Goal: Information Seeking & Learning: Learn about a topic

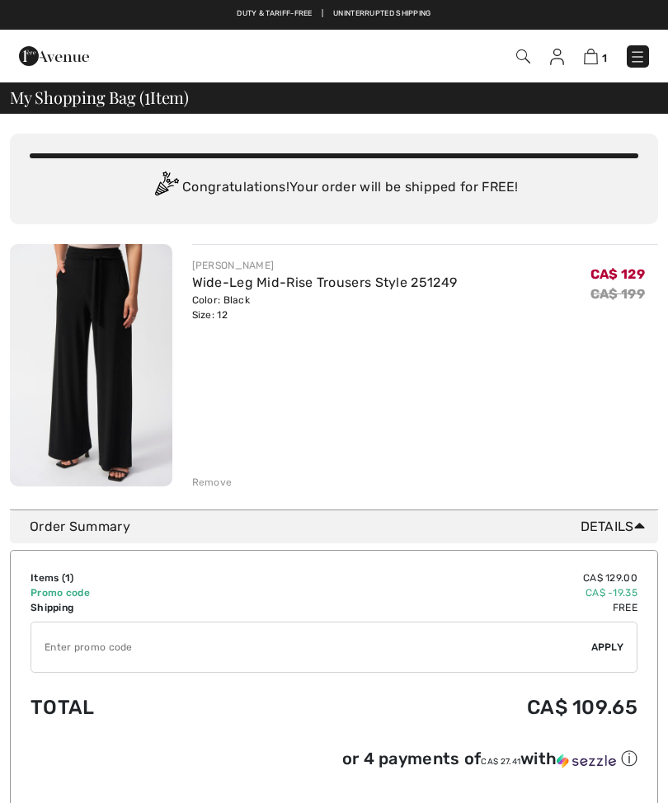
click at [217, 478] on div "Remove" at bounding box center [212, 482] width 40 height 15
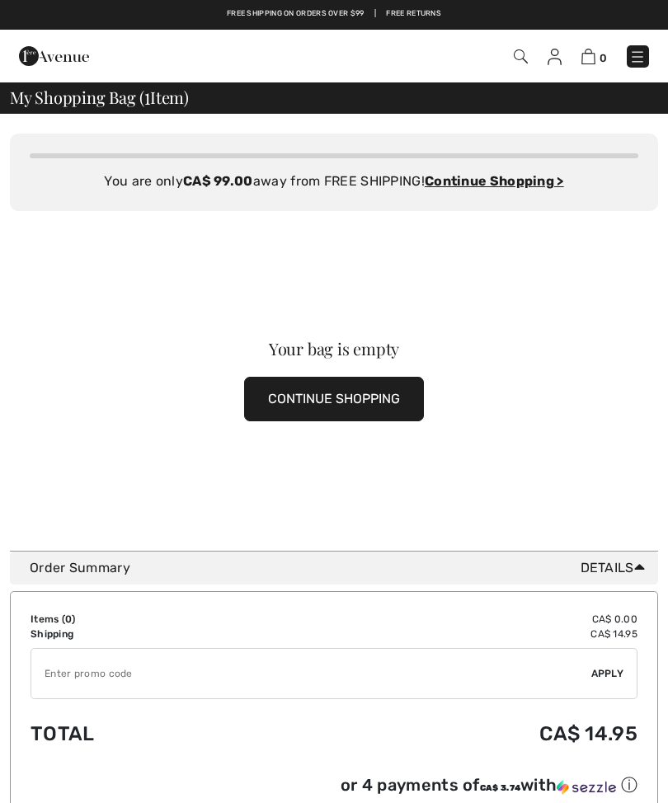
click at [414, 391] on button "CONTINUE SHOPPING" at bounding box center [334, 399] width 180 height 45
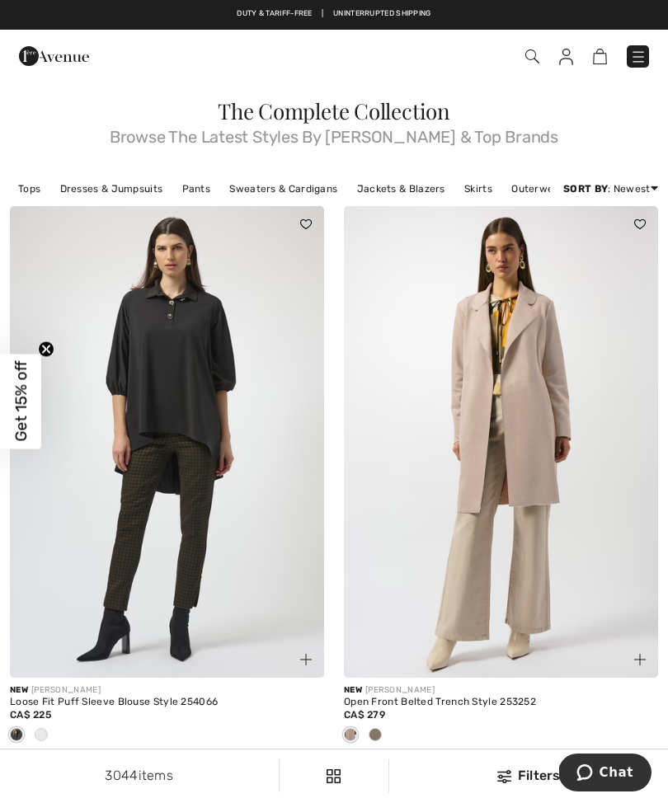
click at [641, 49] on img at bounding box center [638, 57] width 16 height 16
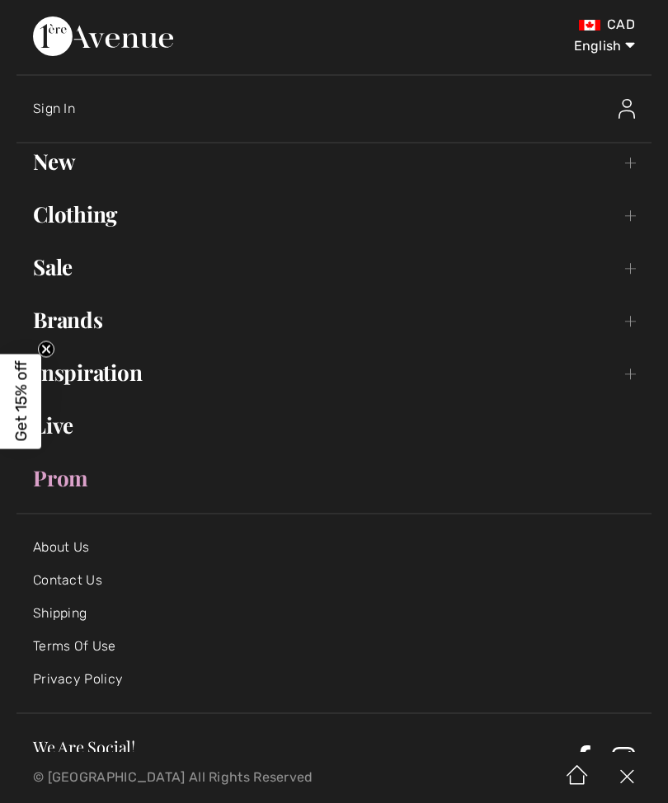
click at [60, 268] on link "Sale Toggle submenu" at bounding box center [333, 267] width 635 height 36
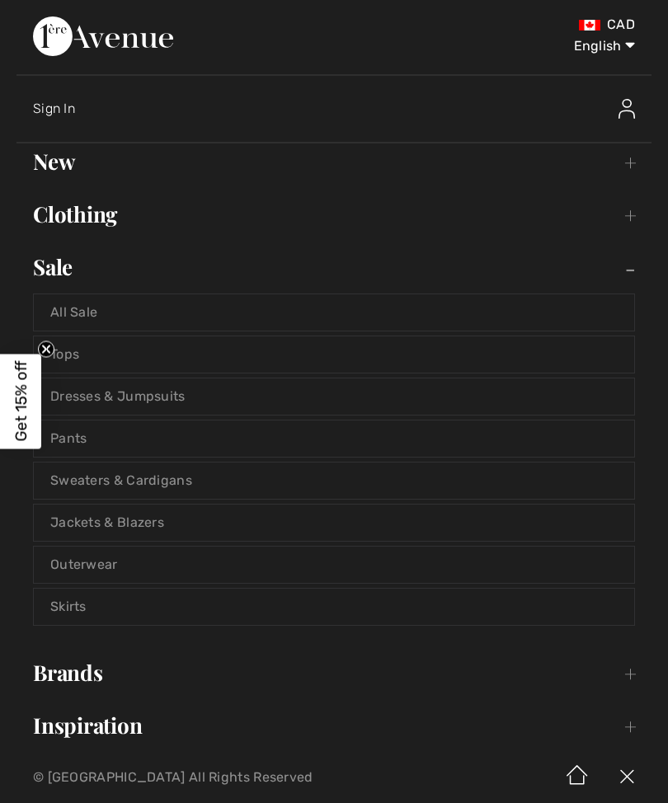
click at [601, 319] on link "All Sale" at bounding box center [334, 312] width 600 height 36
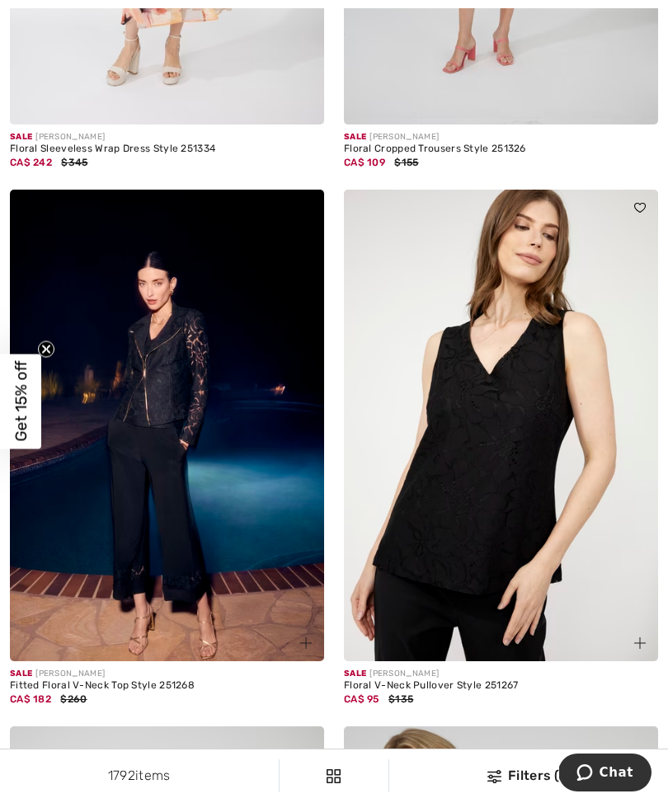
scroll to position [3952, 0]
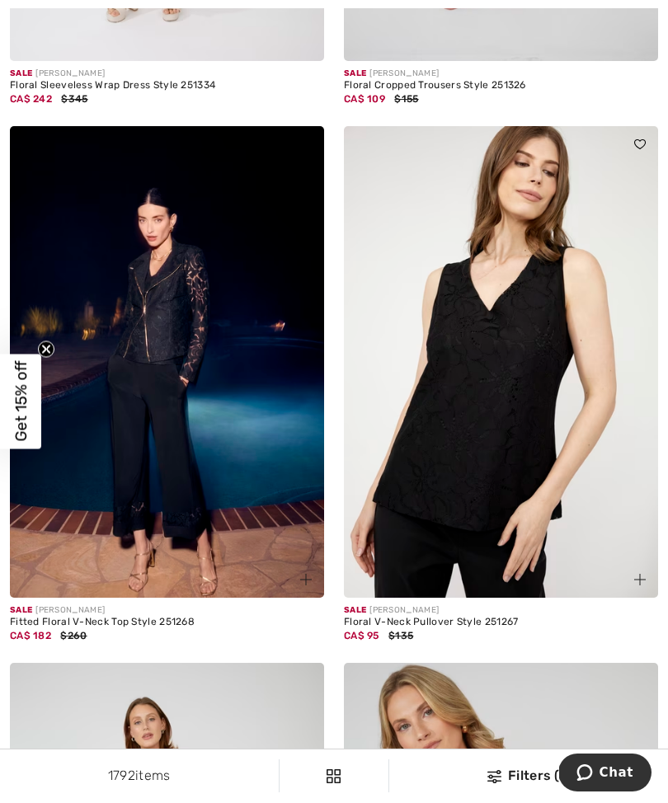
click at [626, 504] on img at bounding box center [501, 361] width 314 height 471
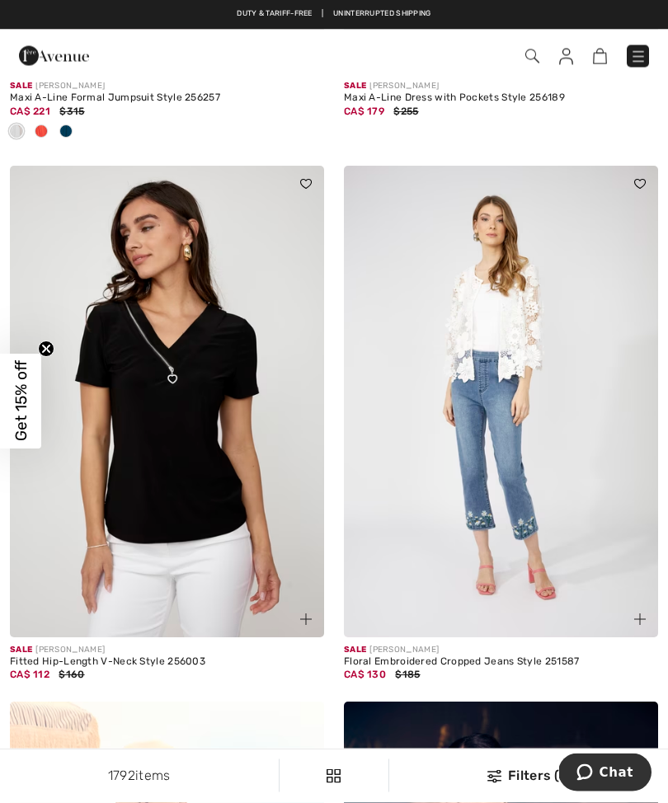
scroll to position [2167, 0]
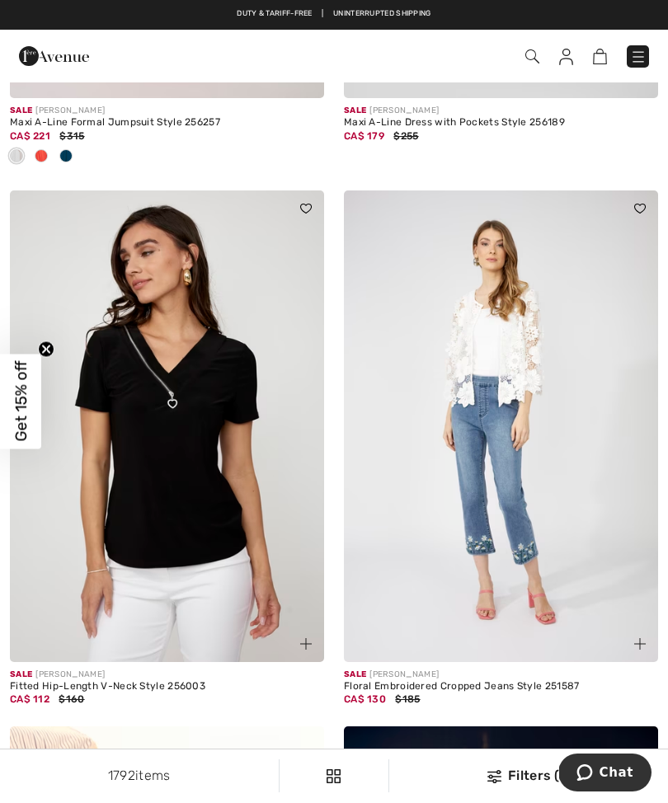
click at [518, 375] on img at bounding box center [501, 425] width 314 height 471
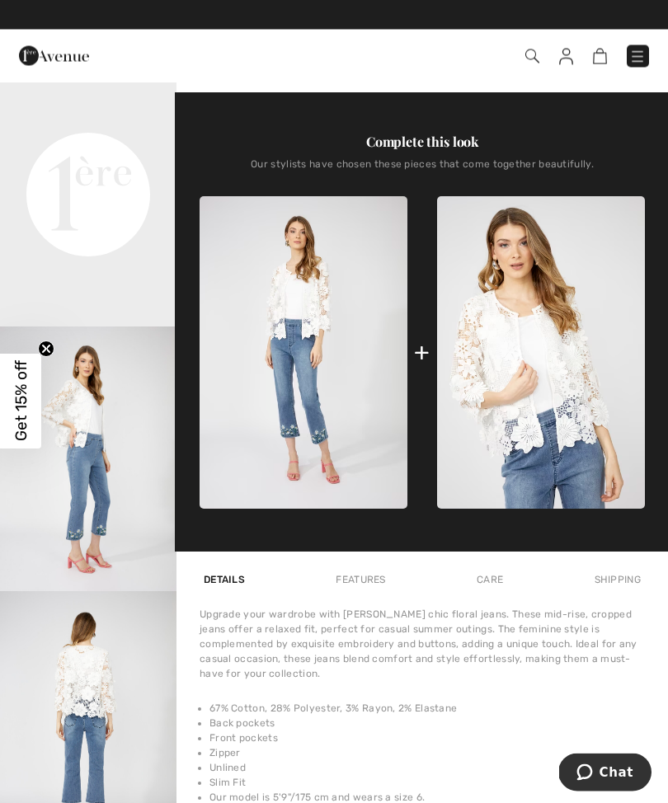
scroll to position [548, 0]
click at [583, 410] on img at bounding box center [541, 352] width 208 height 312
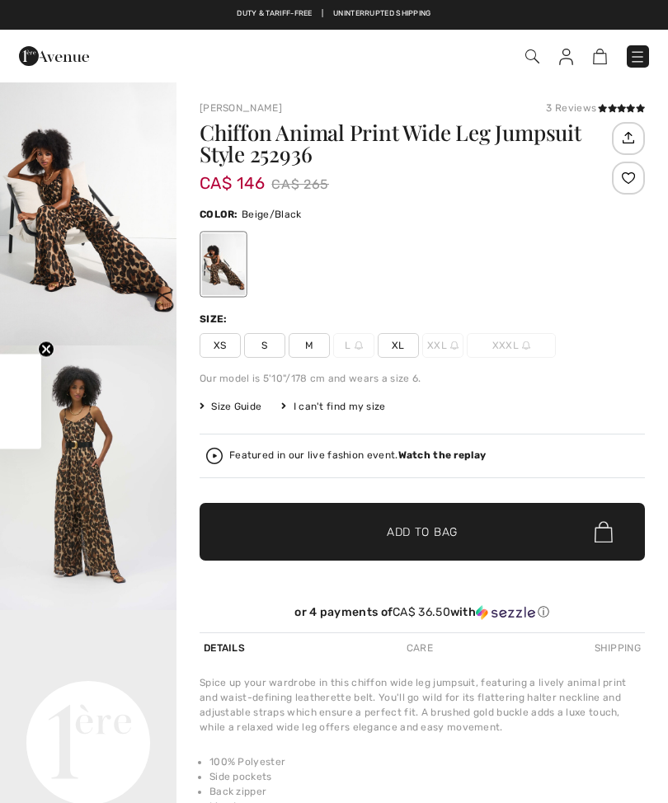
checkbox input "true"
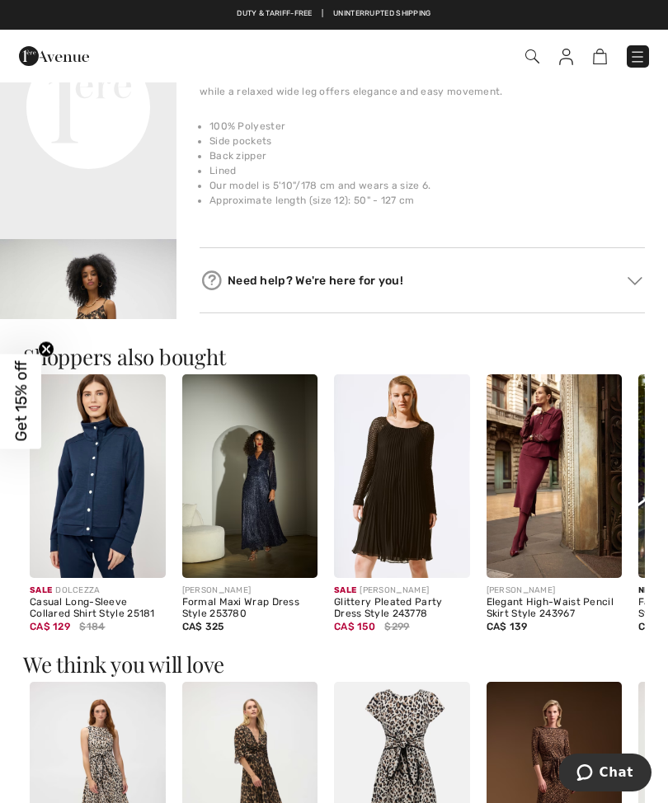
scroll to position [631, 0]
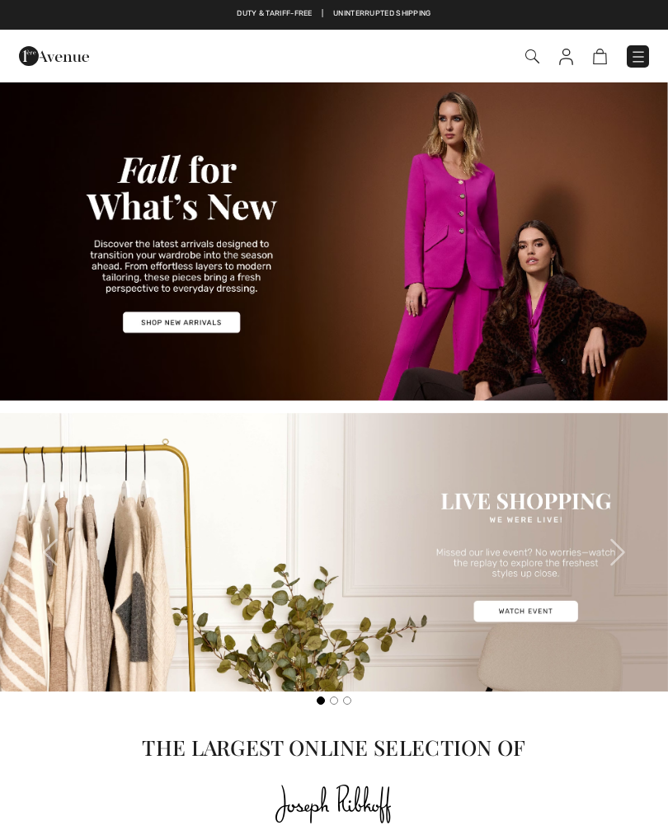
checkbox input "true"
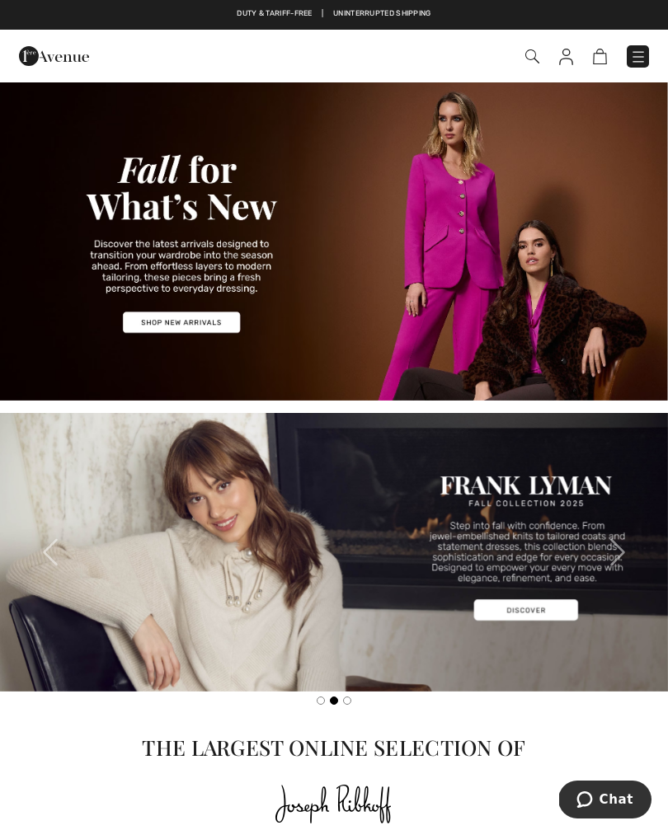
click at [639, 56] on img at bounding box center [638, 57] width 16 height 16
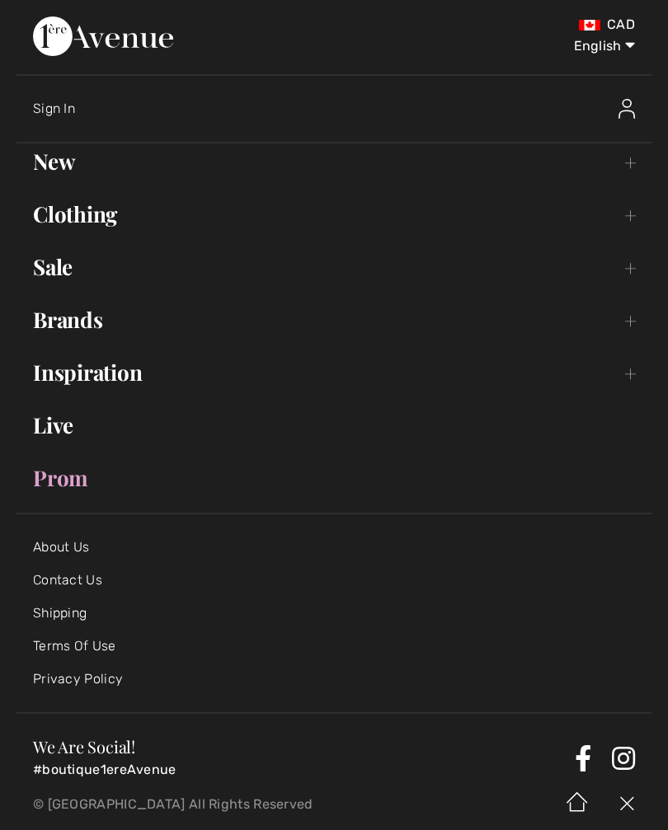
click at [59, 272] on link "Sale Toggle submenu" at bounding box center [333, 267] width 635 height 36
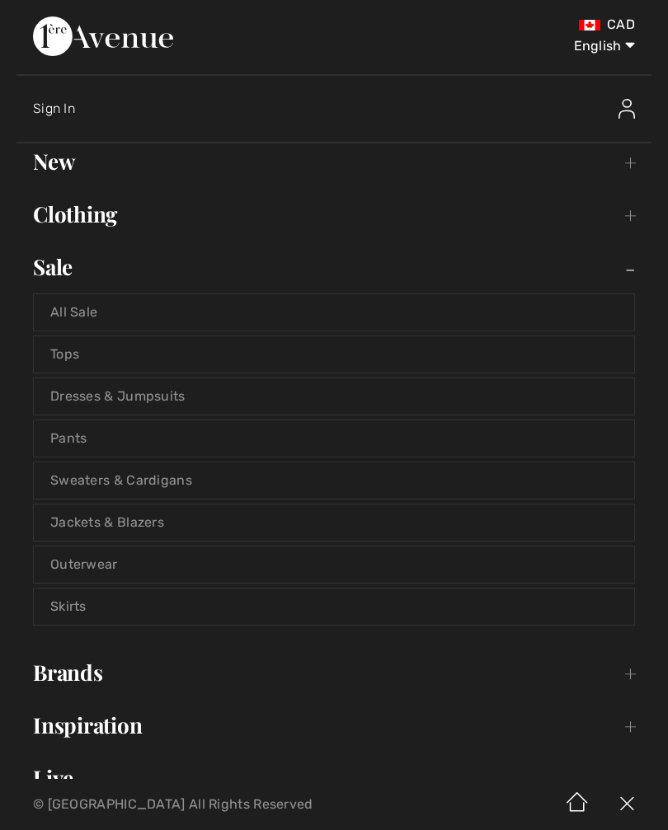
click at [78, 315] on link "All Sale" at bounding box center [334, 312] width 600 height 36
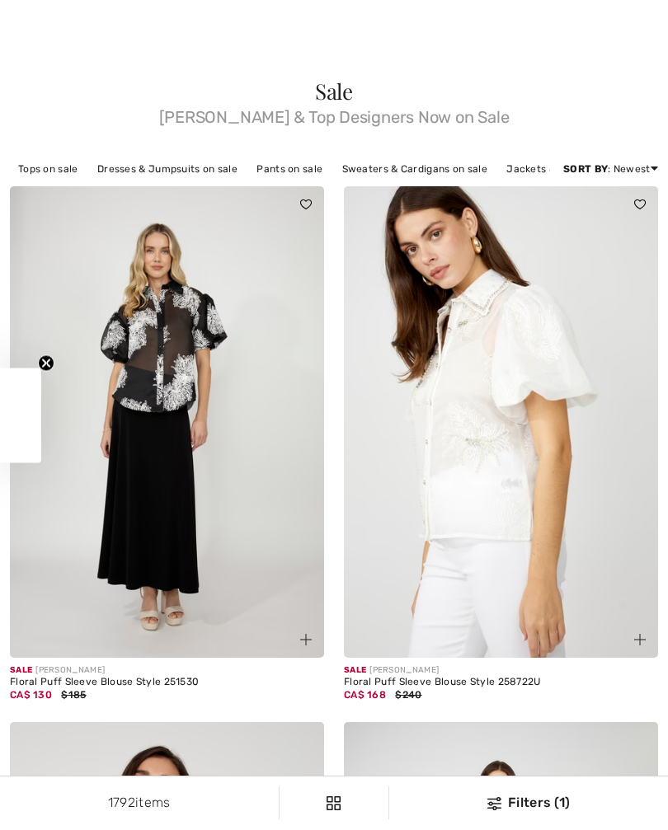
checkbox input "true"
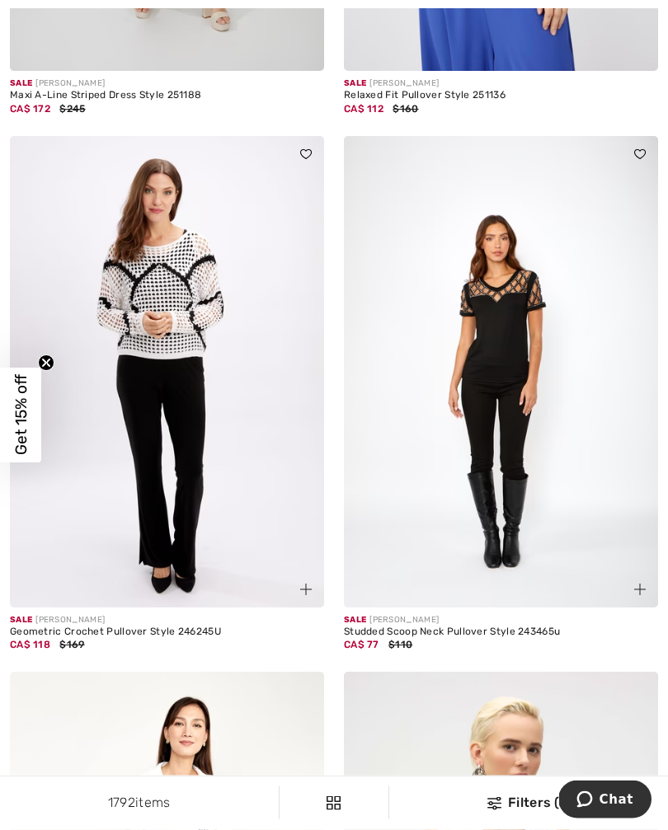
scroll to position [5550, 0]
click at [522, 294] on img at bounding box center [501, 371] width 314 height 471
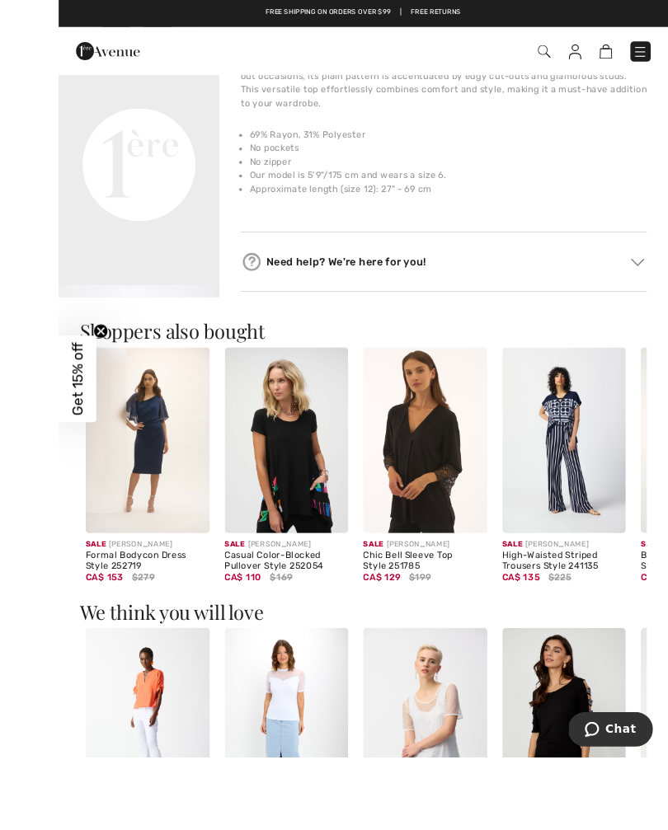
scroll to position [640, 0]
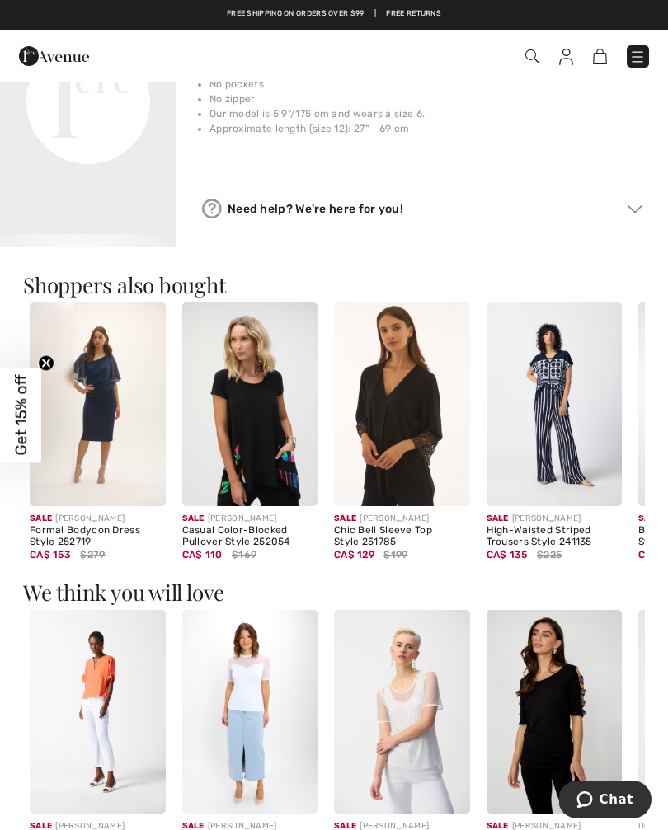
click at [432, 467] on img at bounding box center [402, 405] width 136 height 204
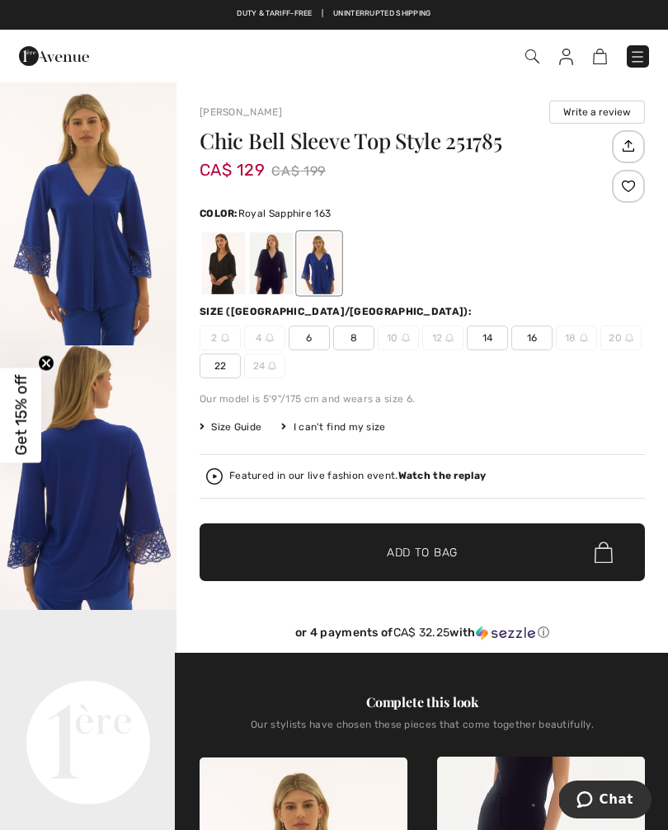
click at [274, 283] on div at bounding box center [271, 263] width 43 height 62
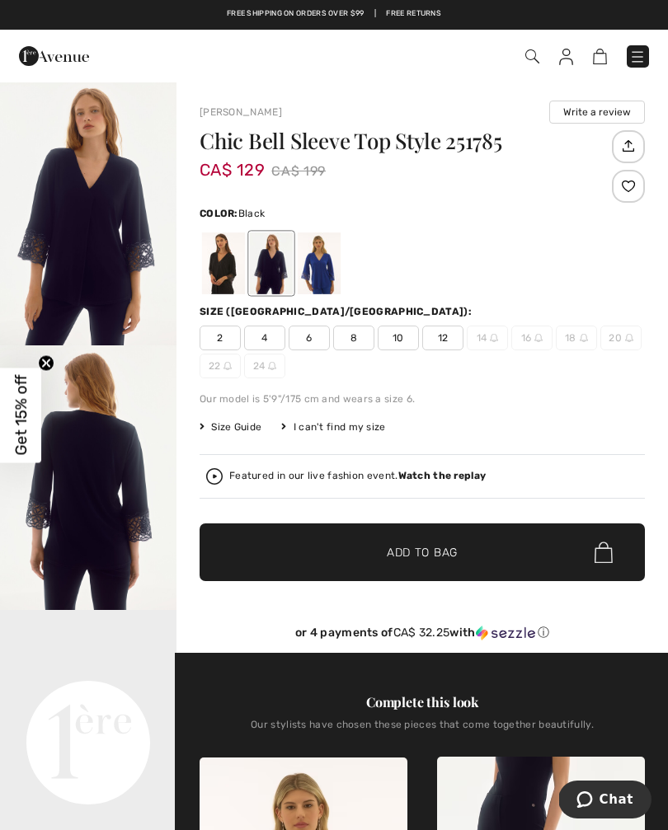
click at [233, 275] on div at bounding box center [223, 263] width 43 height 62
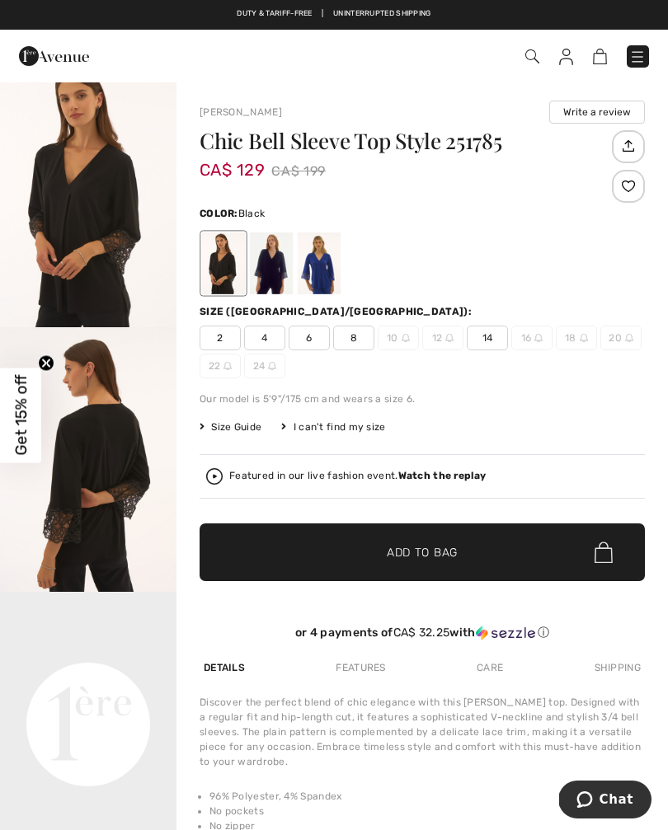
click at [468, 549] on span "✔ Added to Bag Add to Bag" at bounding box center [421, 552] width 445 height 58
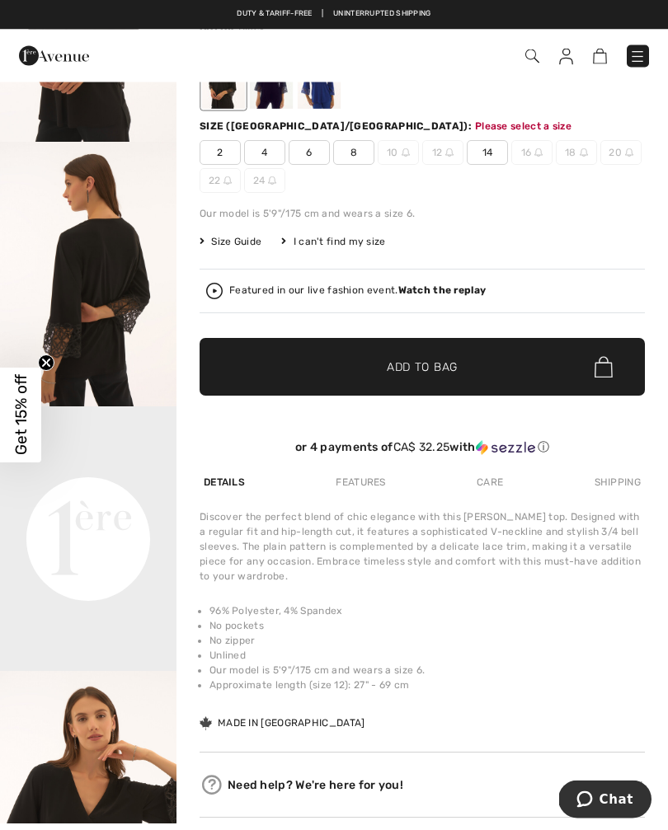
scroll to position [185, 0]
click at [490, 141] on span "14" at bounding box center [487, 152] width 41 height 25
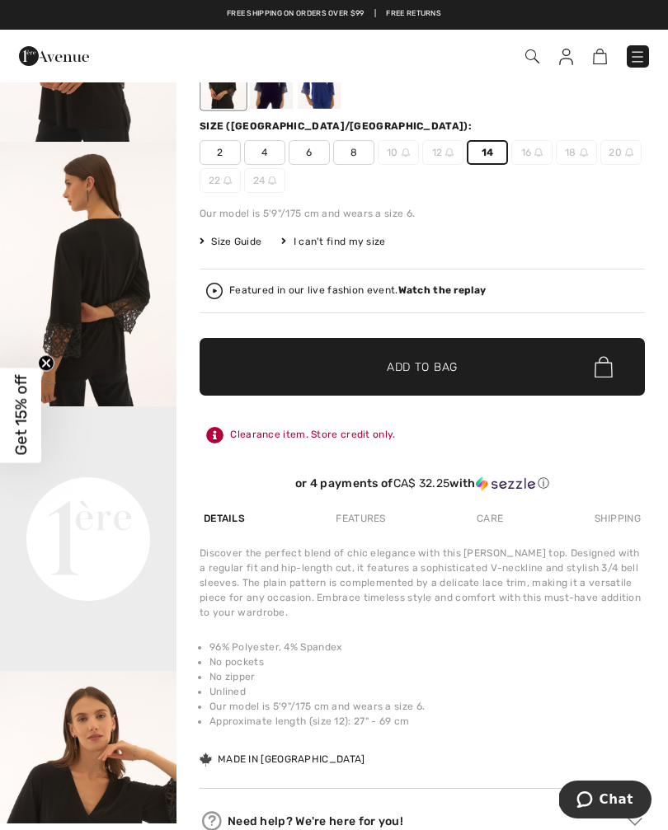
click at [484, 378] on span "✔ Added to Bag Add to Bag" at bounding box center [421, 367] width 445 height 58
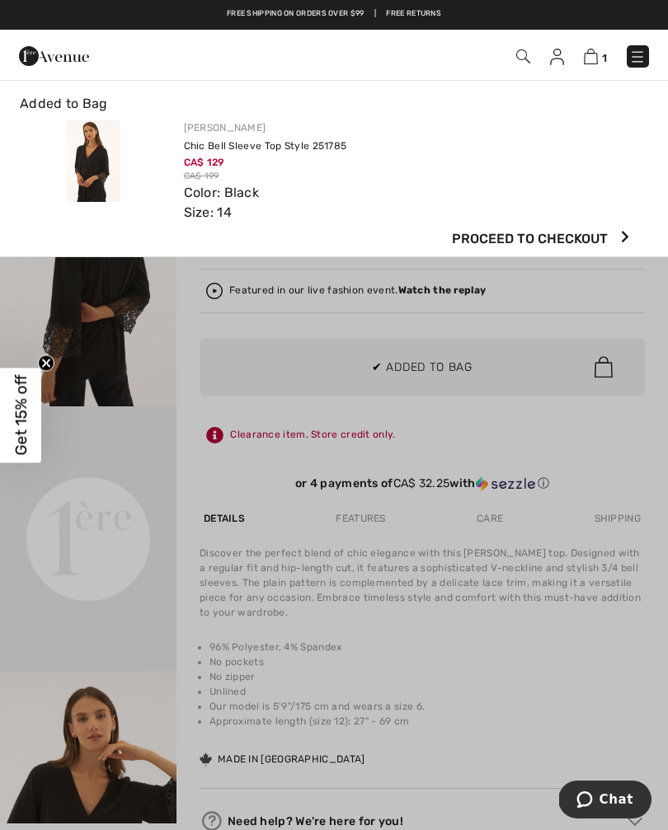
scroll to position [0, 0]
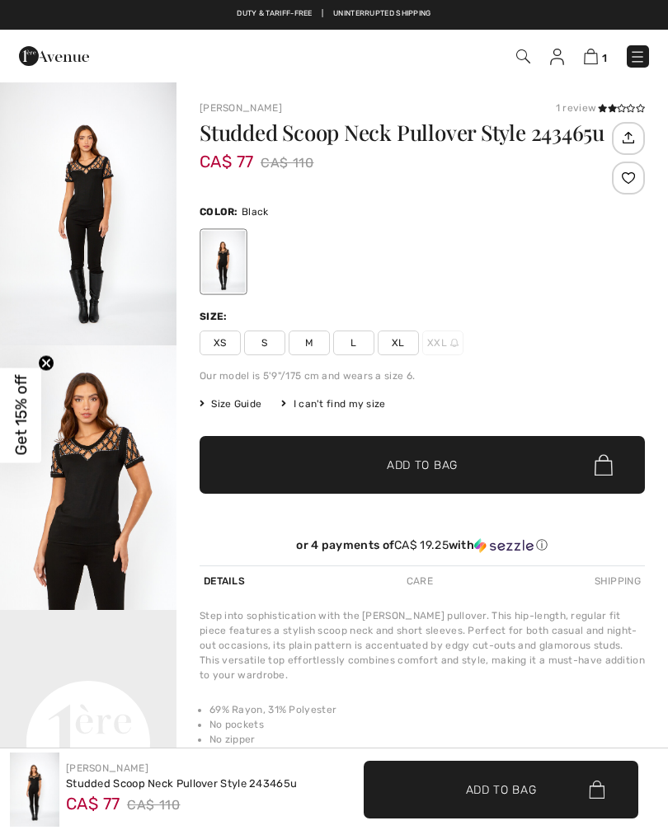
scroll to position [668, 0]
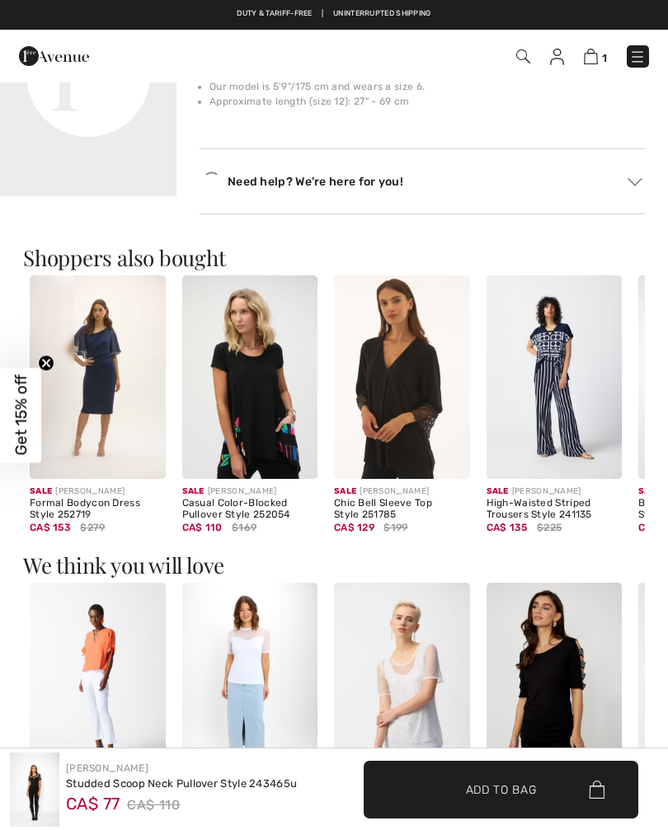
checkbox input "true"
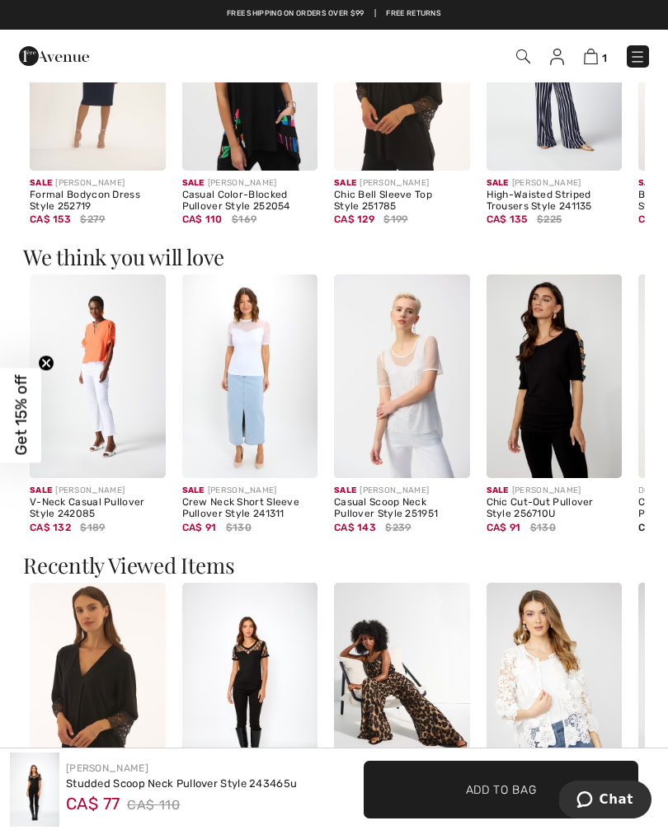
scroll to position [951, 0]
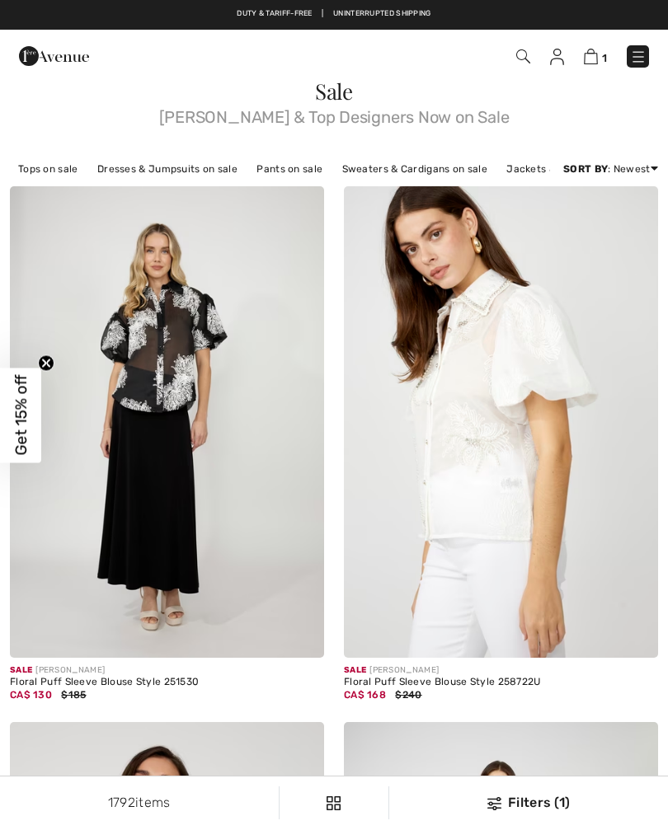
checkbox input "true"
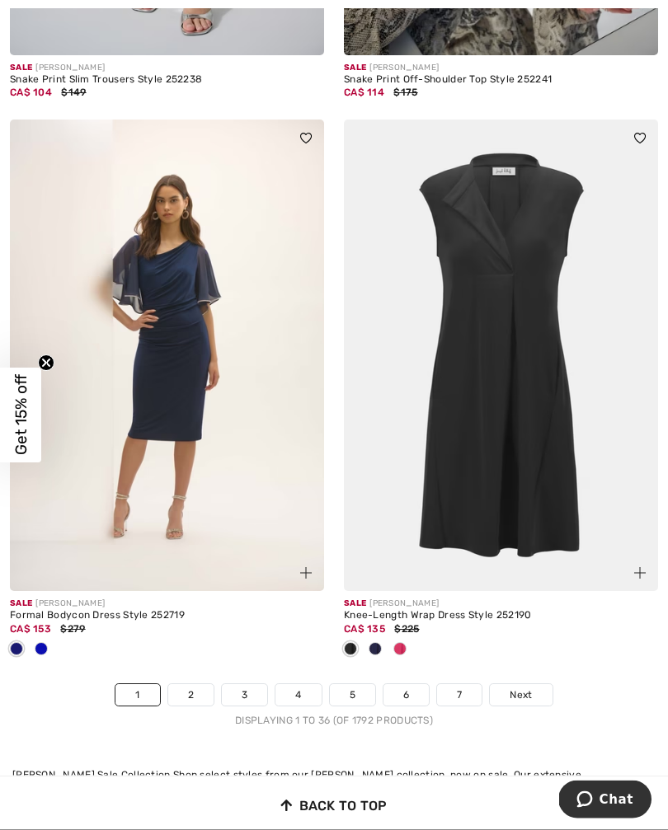
scroll to position [9674, 0]
click at [528, 688] on span "Next" at bounding box center [520, 694] width 22 height 15
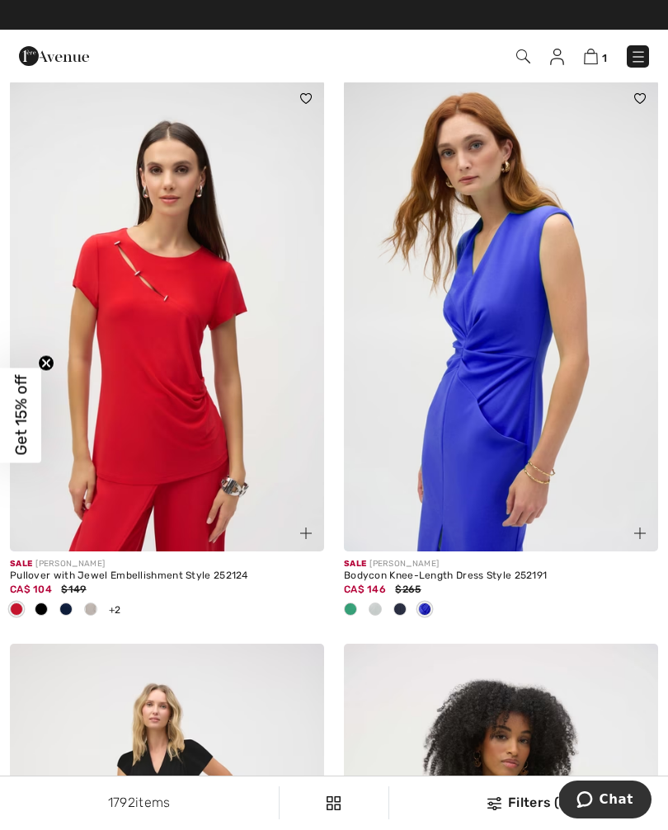
scroll to position [668, 0]
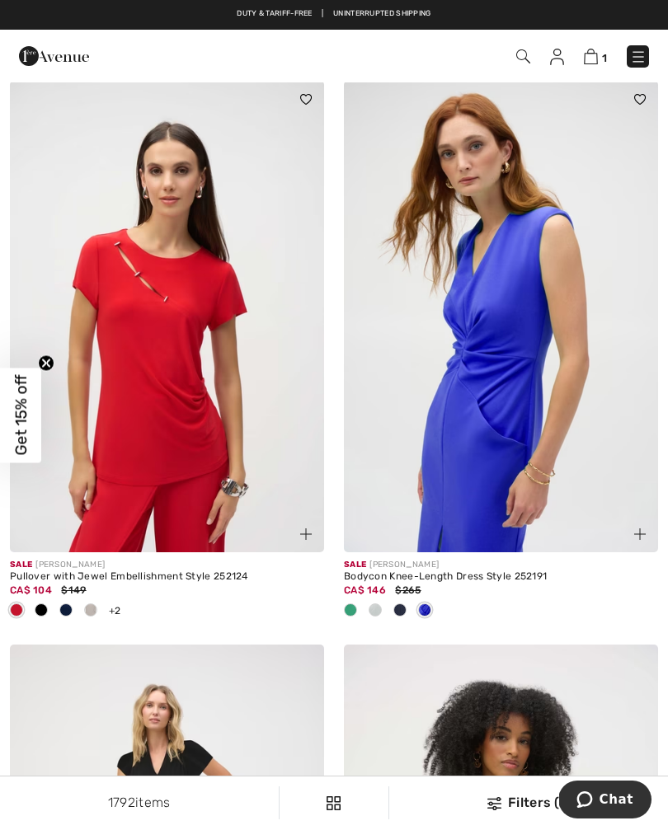
click at [172, 429] on img at bounding box center [167, 316] width 314 height 471
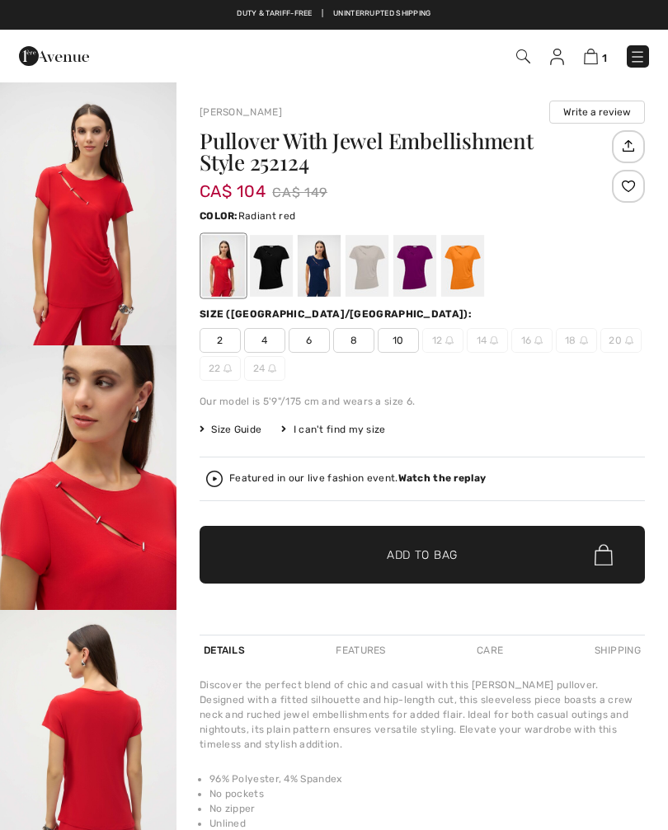
checkbox input "true"
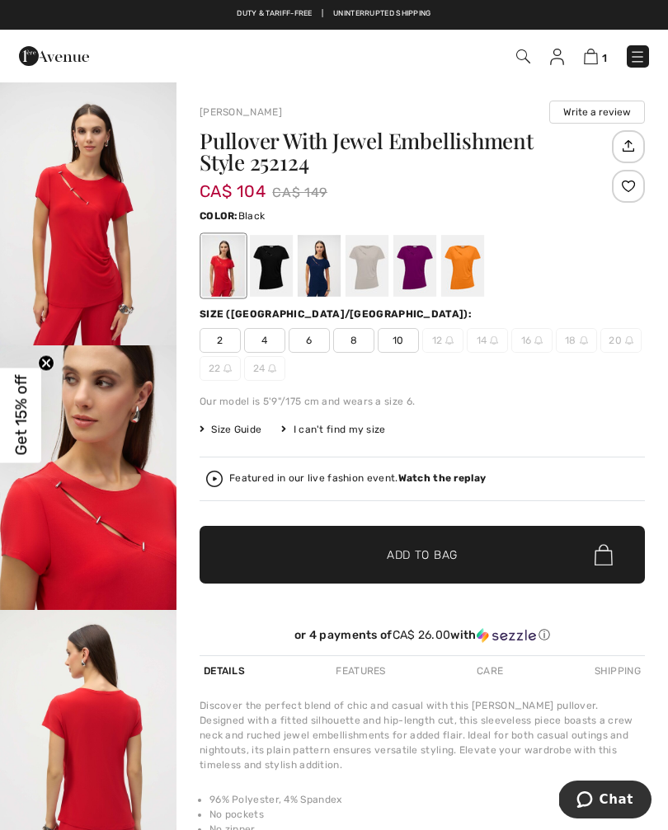
click at [276, 275] on div at bounding box center [271, 266] width 43 height 62
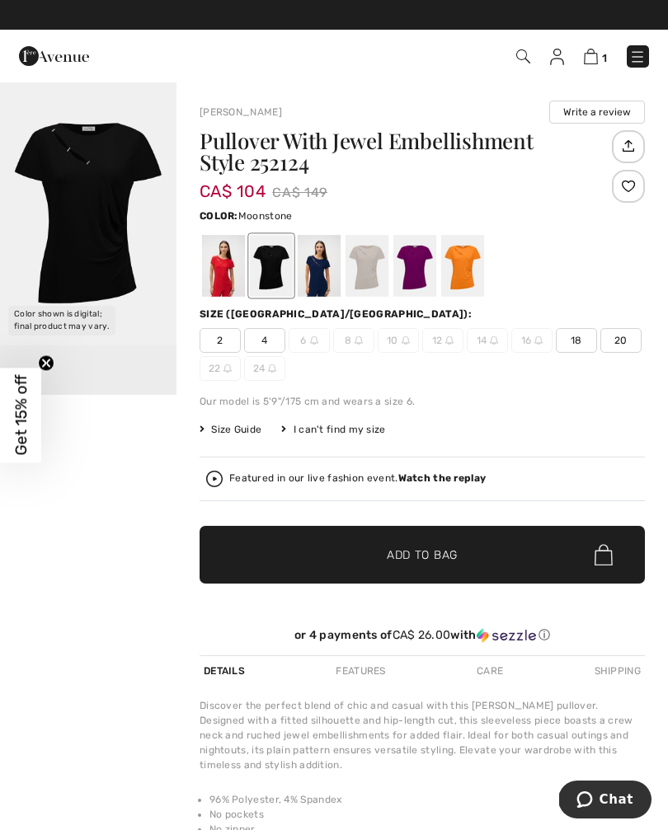
click at [368, 275] on div at bounding box center [366, 266] width 43 height 62
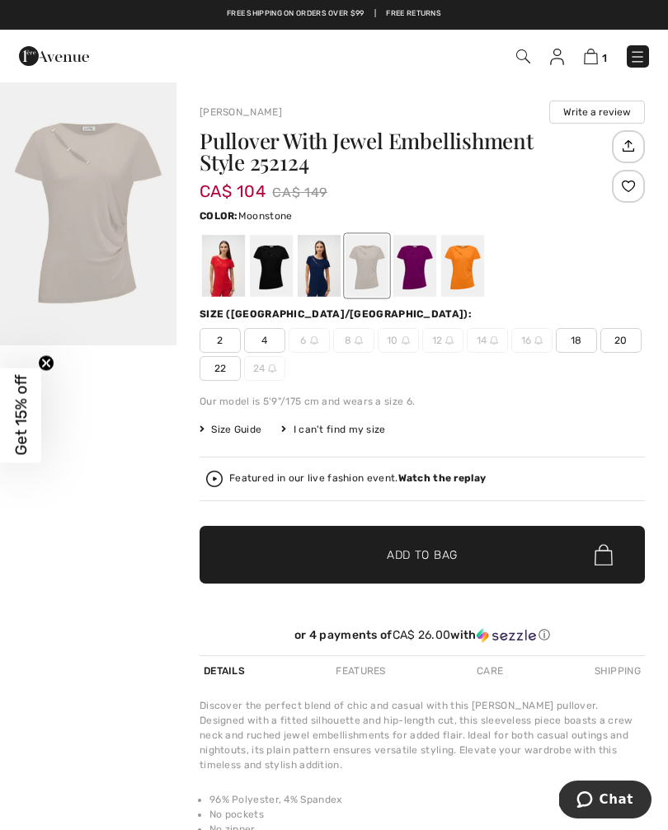
click at [406, 263] on div at bounding box center [414, 266] width 43 height 62
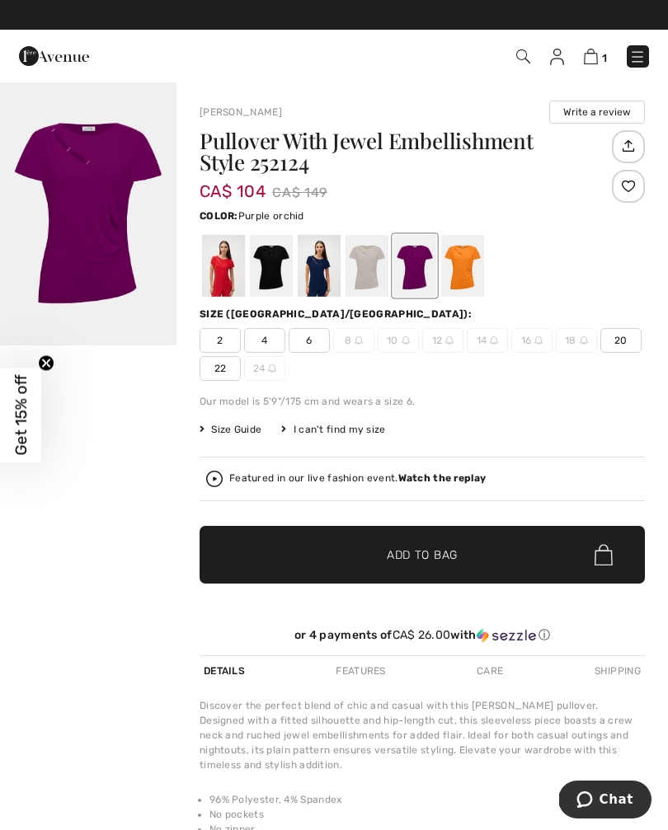
click at [471, 265] on div at bounding box center [462, 266] width 43 height 62
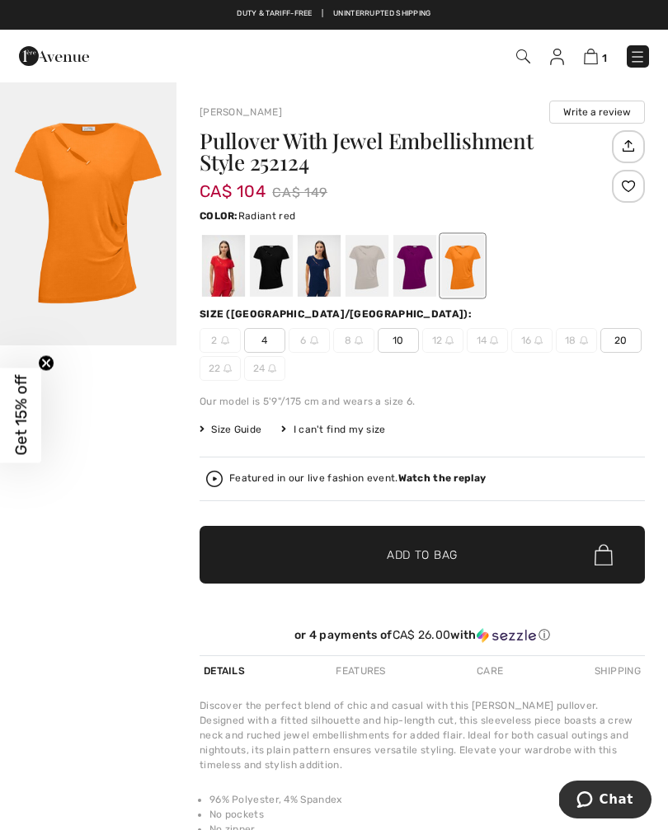
click at [228, 276] on div at bounding box center [223, 266] width 43 height 62
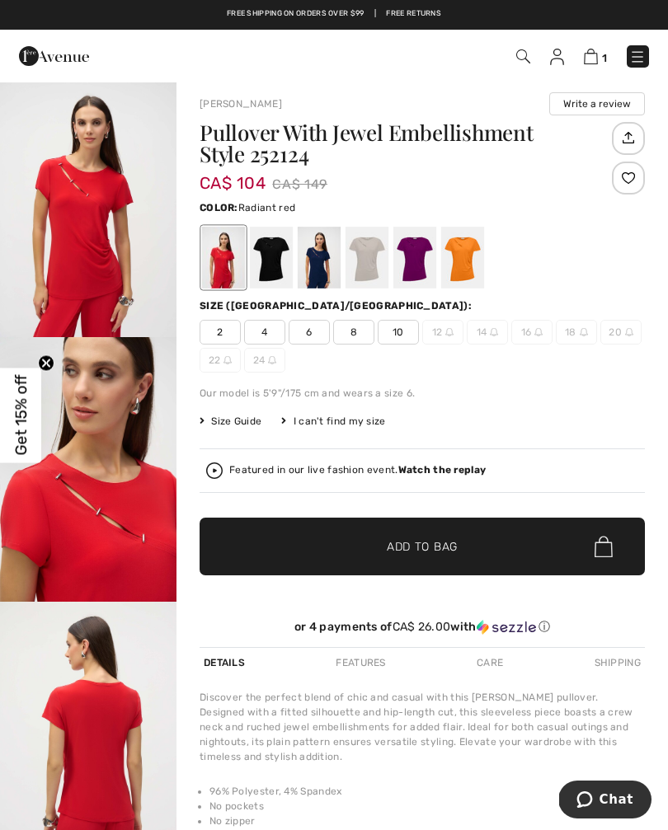
scroll to position [7, 0]
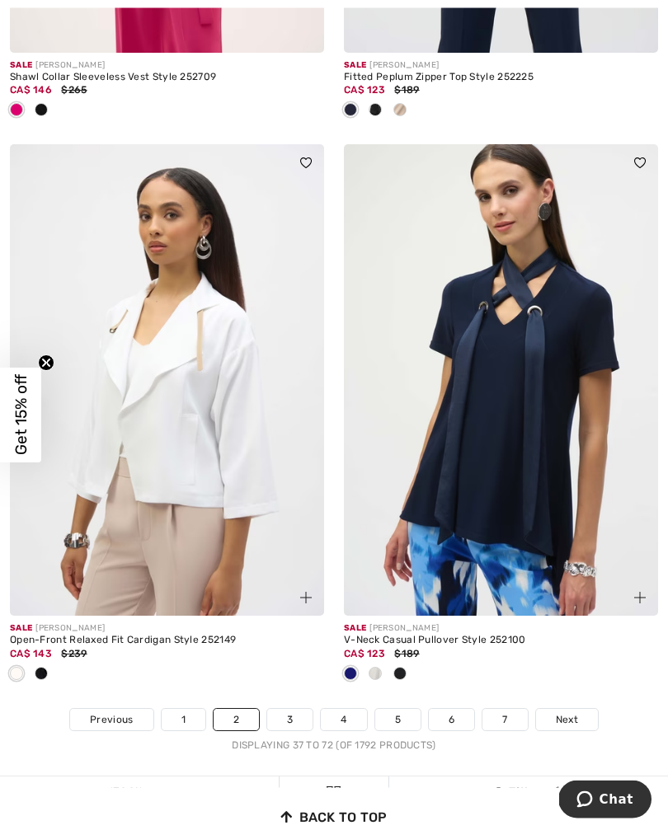
scroll to position [9921, 0]
click at [571, 712] on span "Next" at bounding box center [567, 719] width 22 height 15
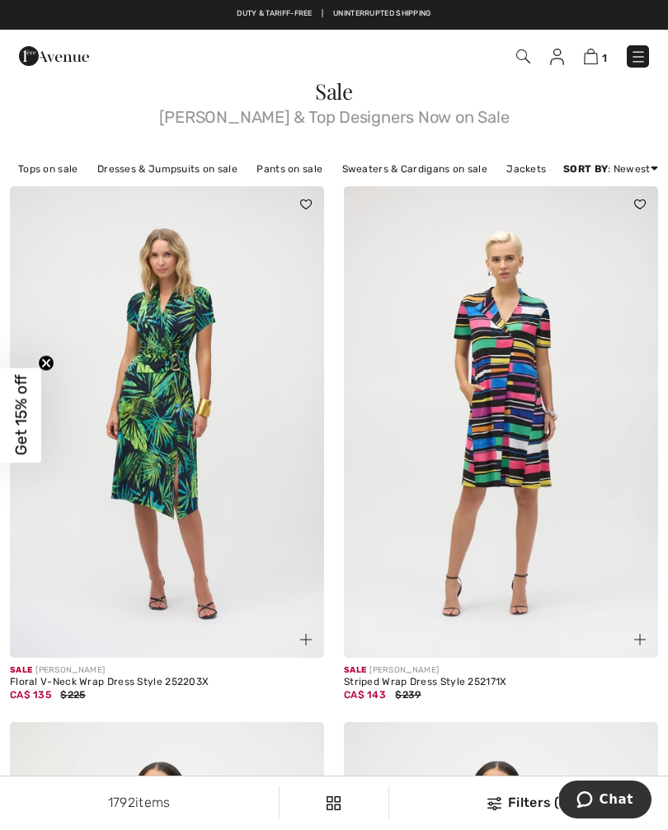
click at [607, 583] on img at bounding box center [501, 421] width 314 height 471
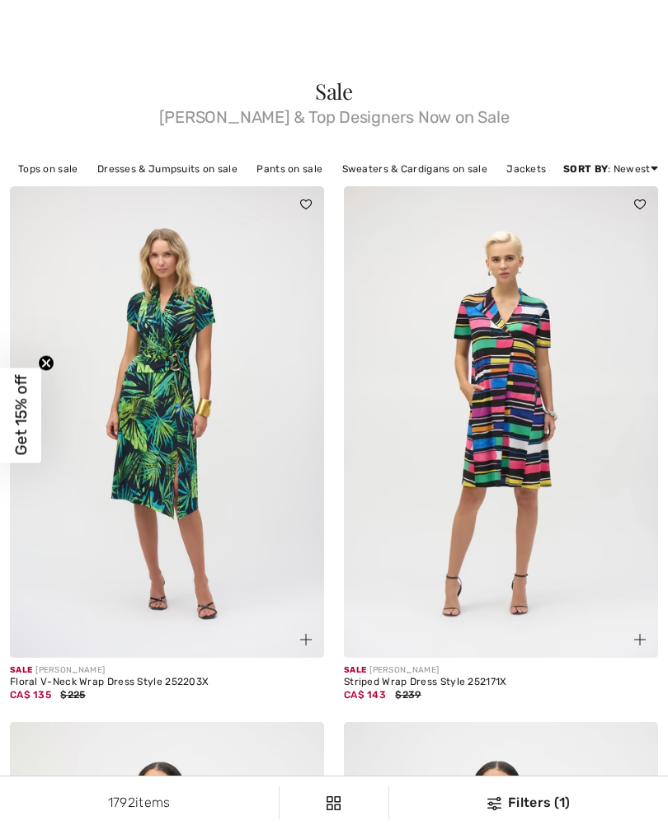
checkbox input "true"
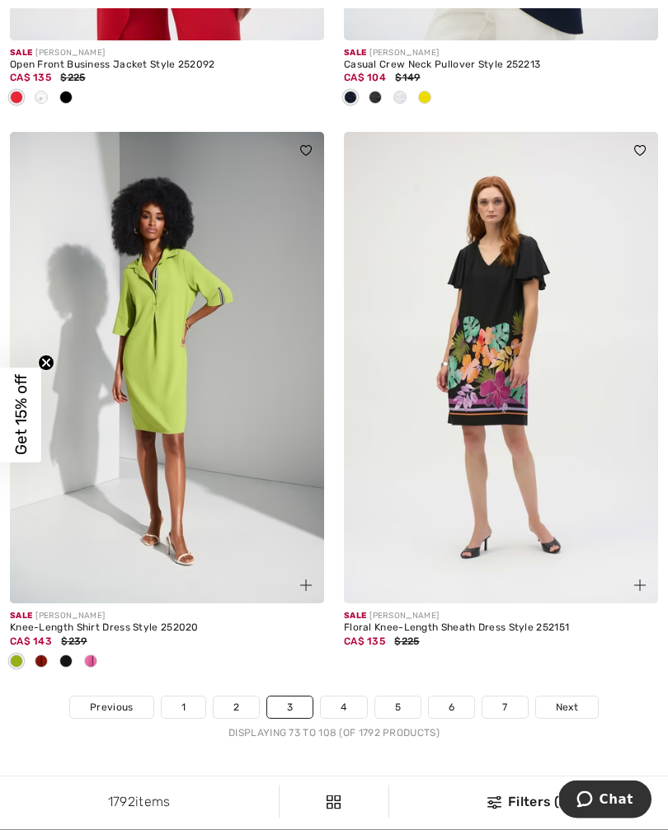
scroll to position [9854, 0]
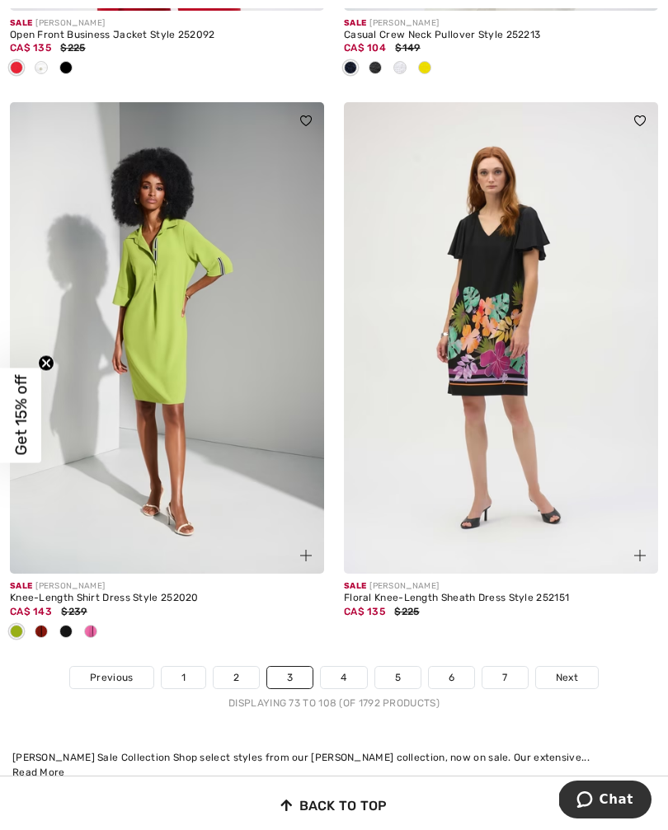
click at [573, 670] on span "Next" at bounding box center [567, 677] width 22 height 15
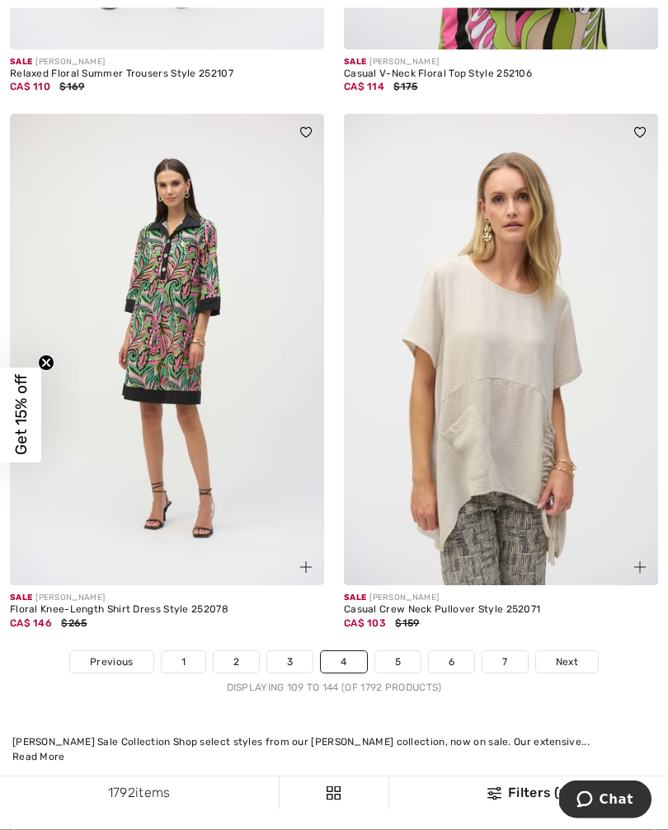
scroll to position [9683, 0]
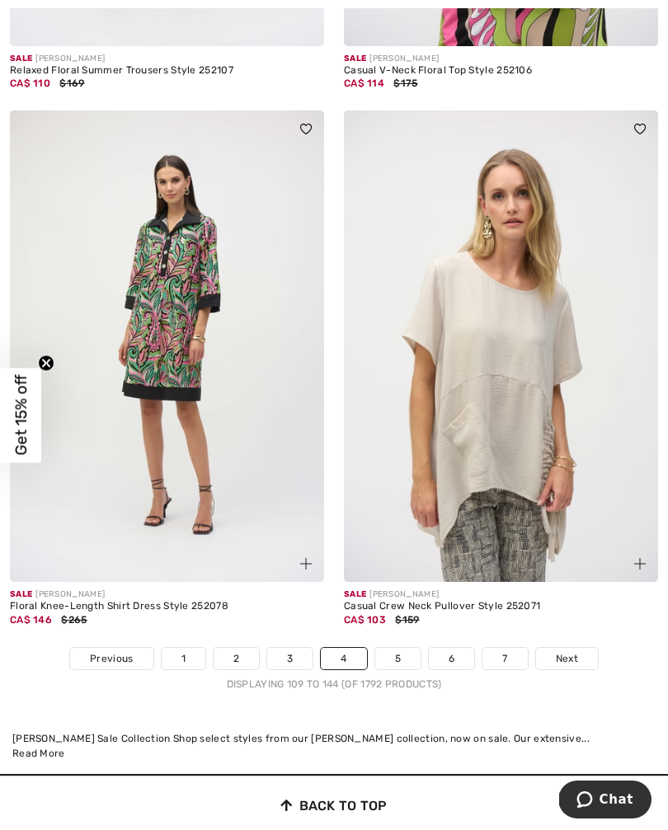
click at [573, 651] on span "Next" at bounding box center [567, 658] width 22 height 15
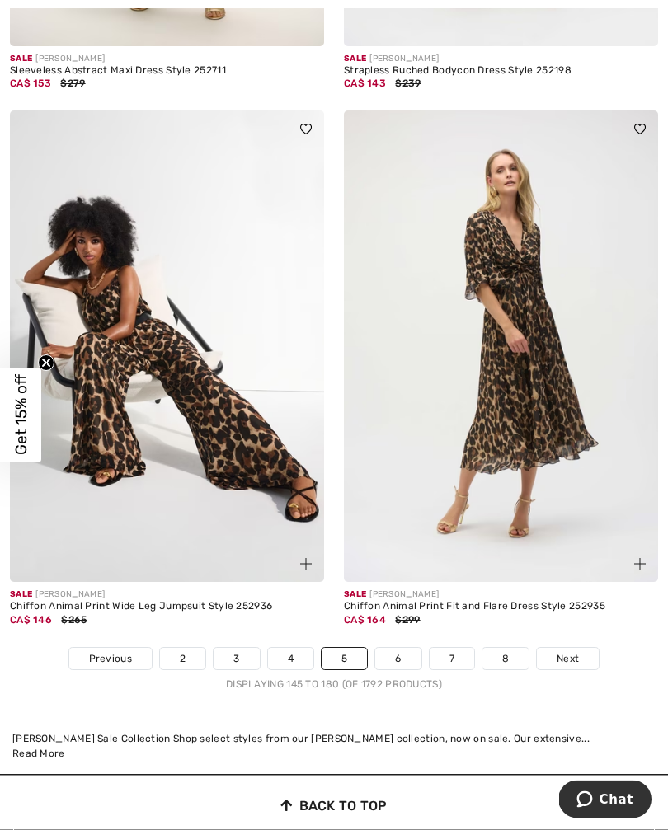
scroll to position [9683, 0]
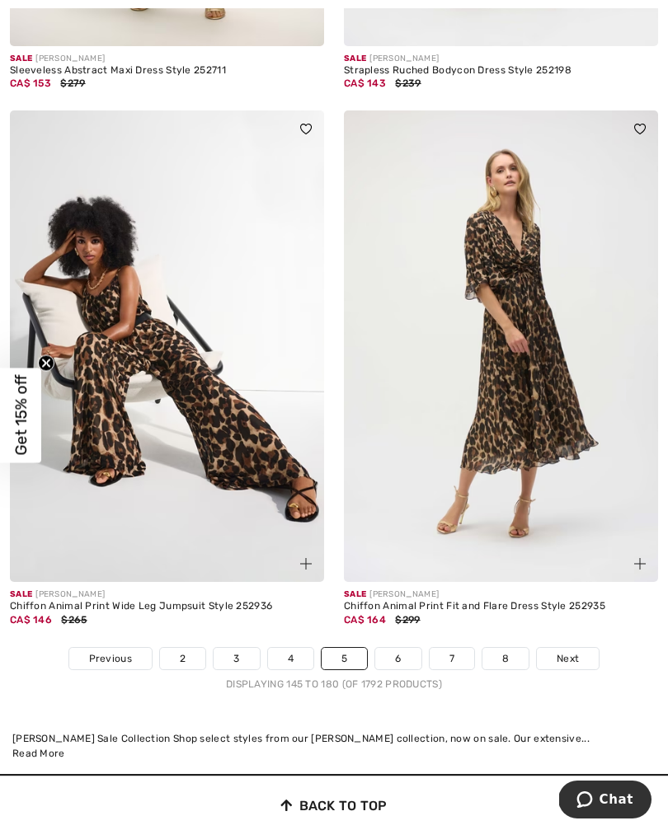
click at [570, 651] on span "Next" at bounding box center [567, 658] width 22 height 15
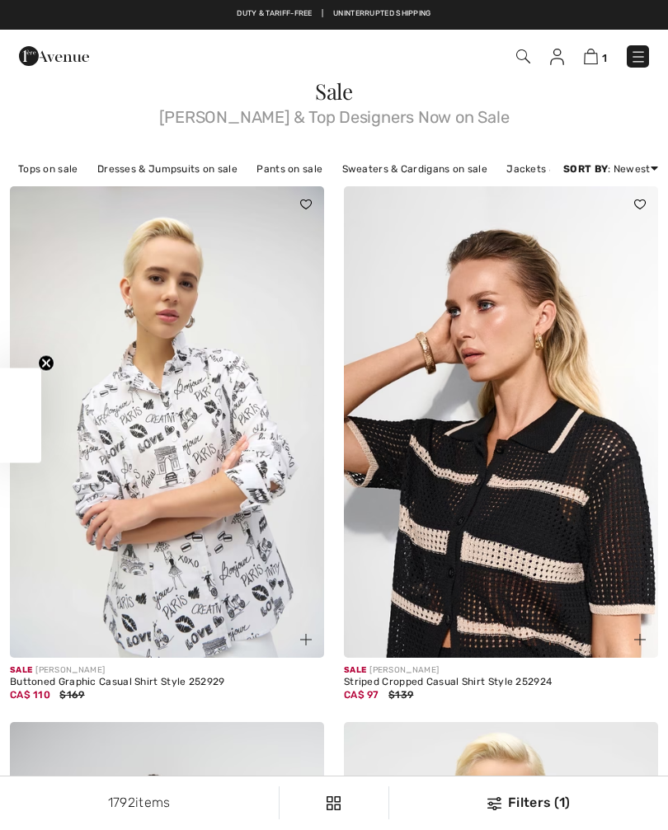
checkbox input "true"
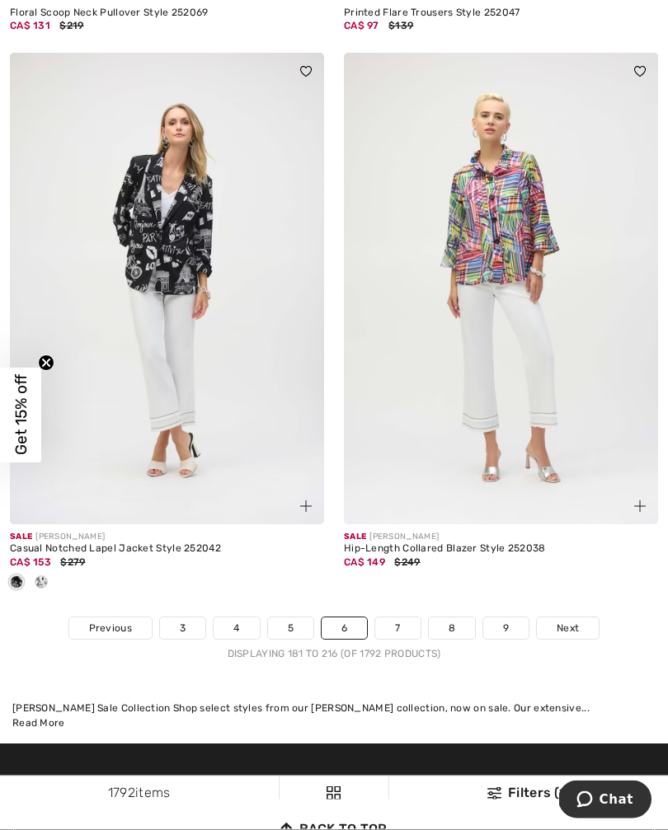
scroll to position [9647, 0]
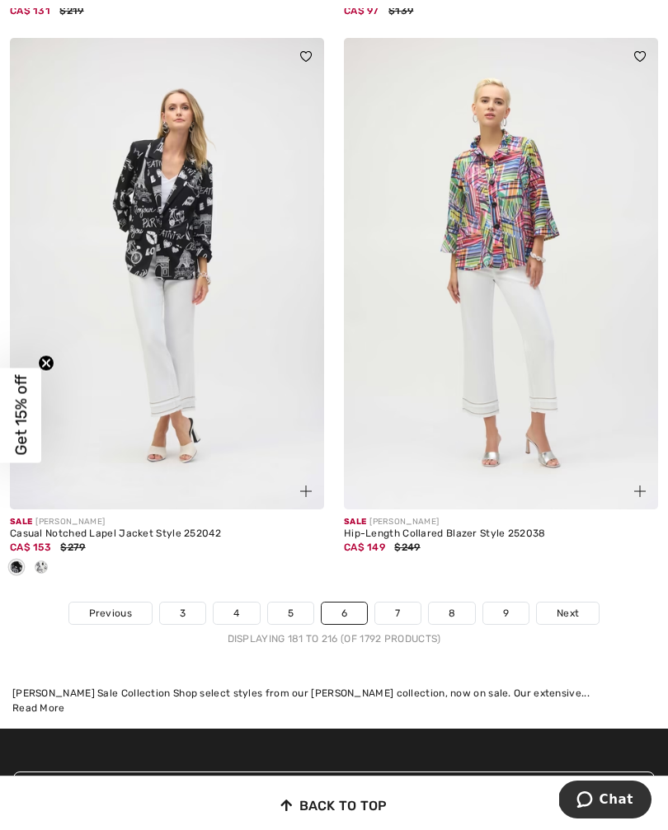
click at [576, 606] on span "Next" at bounding box center [567, 613] width 22 height 15
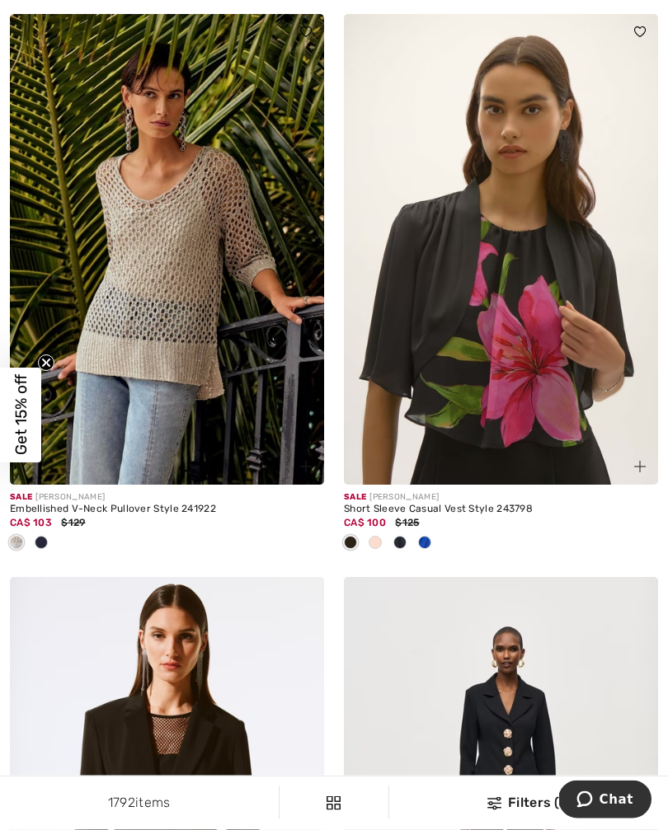
scroll to position [4737, 0]
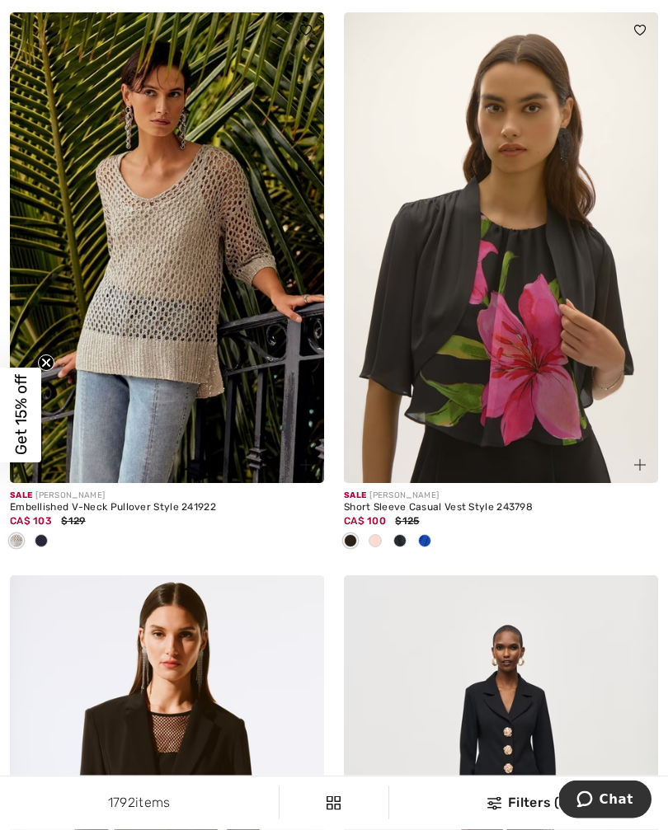
click at [205, 375] on img at bounding box center [167, 248] width 314 height 471
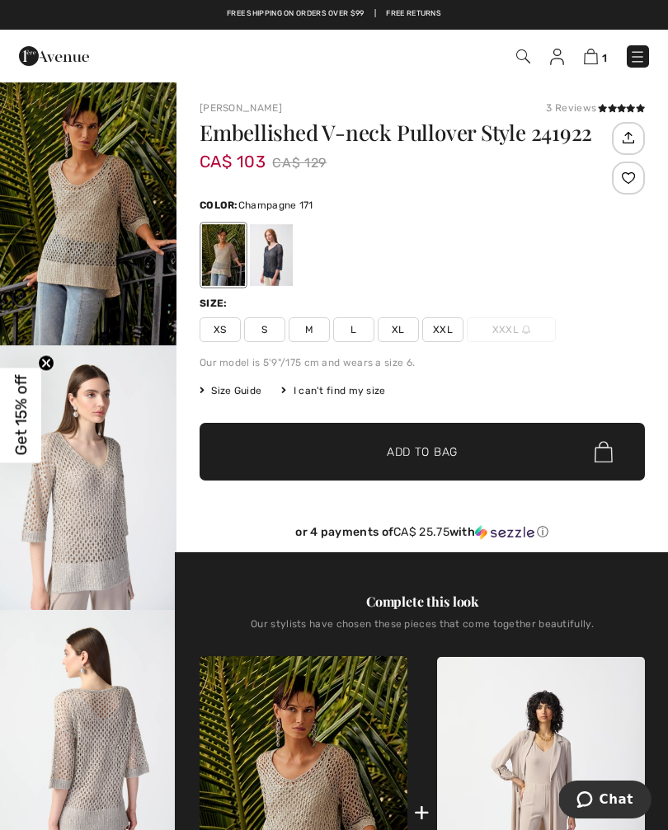
click at [396, 325] on span "XL" at bounding box center [398, 329] width 41 height 25
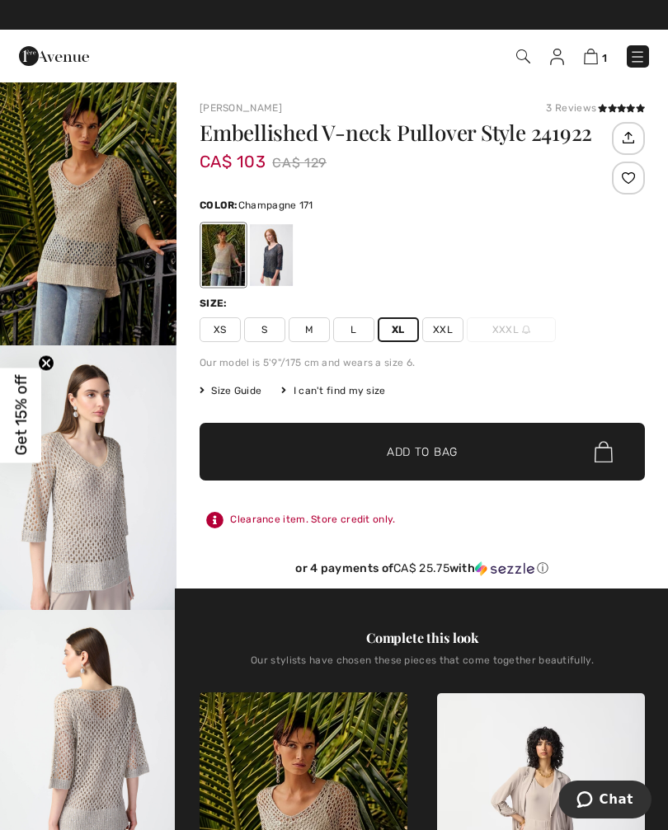
click at [615, 104] on icon at bounding box center [611, 108] width 9 height 8
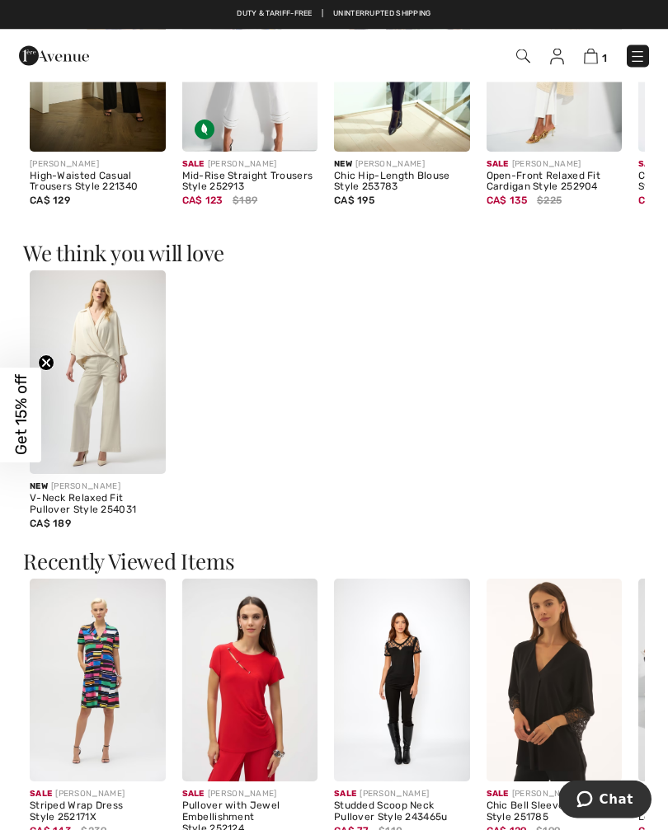
scroll to position [1485, 0]
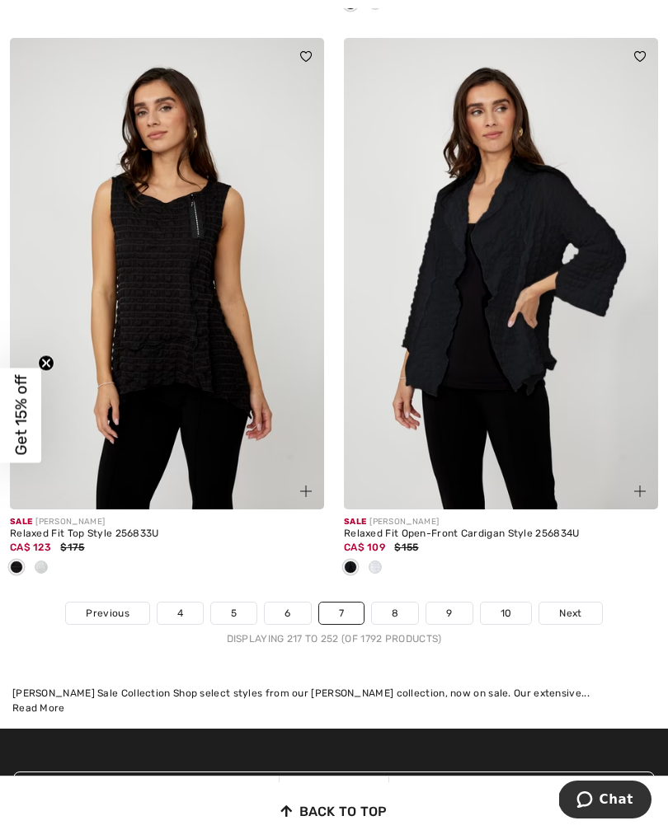
scroll to position [9953, 0]
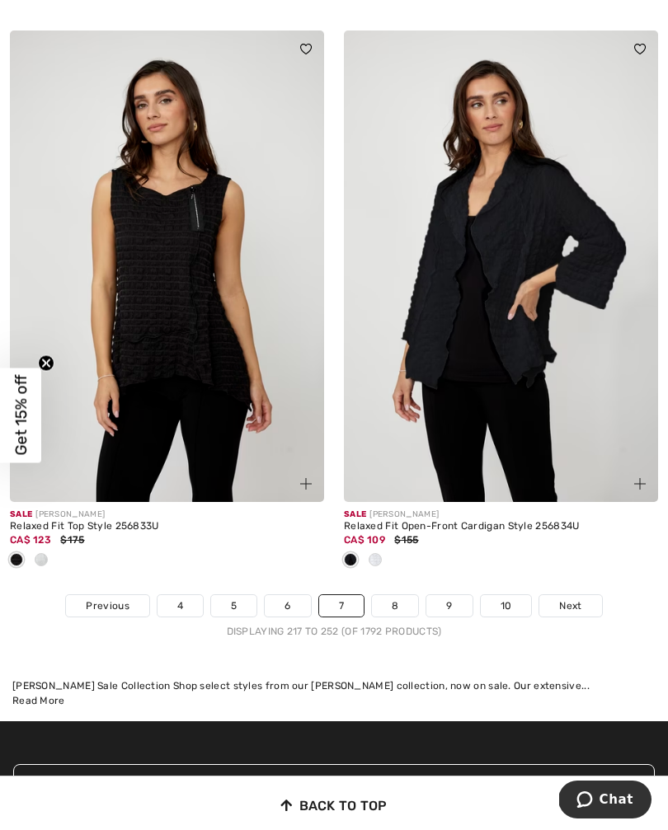
click at [569, 598] on span "Next" at bounding box center [570, 605] width 22 height 15
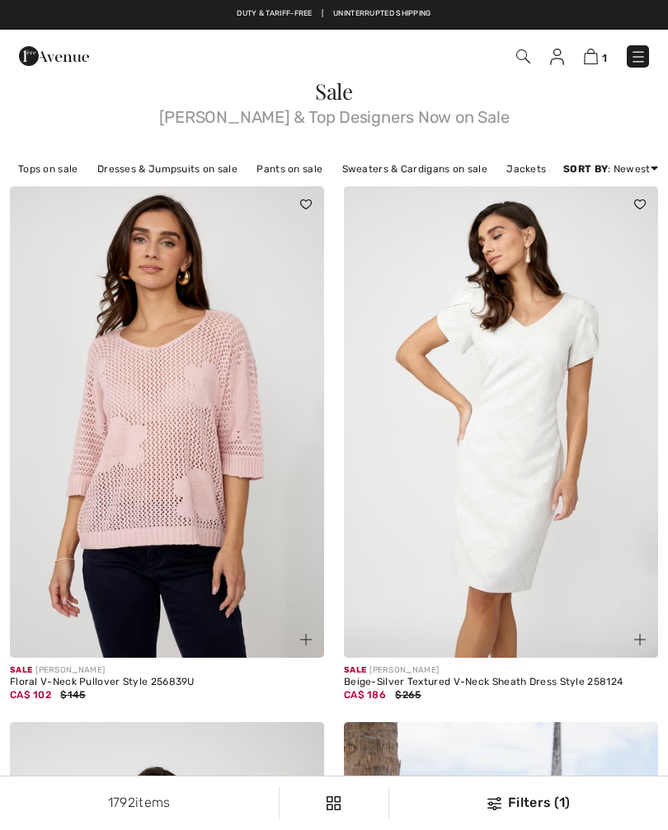
checkbox input "true"
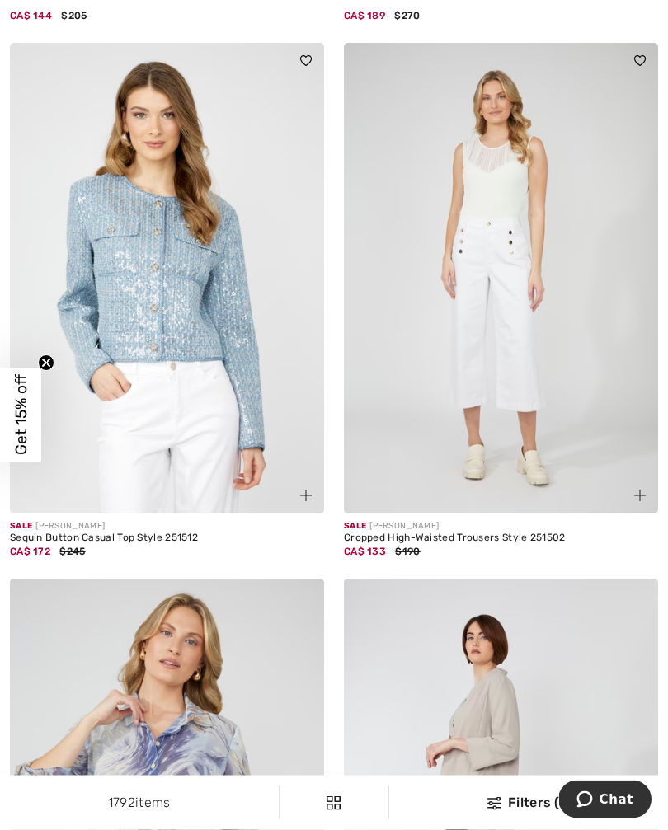
scroll to position [4545, 0]
click at [224, 382] on img at bounding box center [167, 277] width 314 height 471
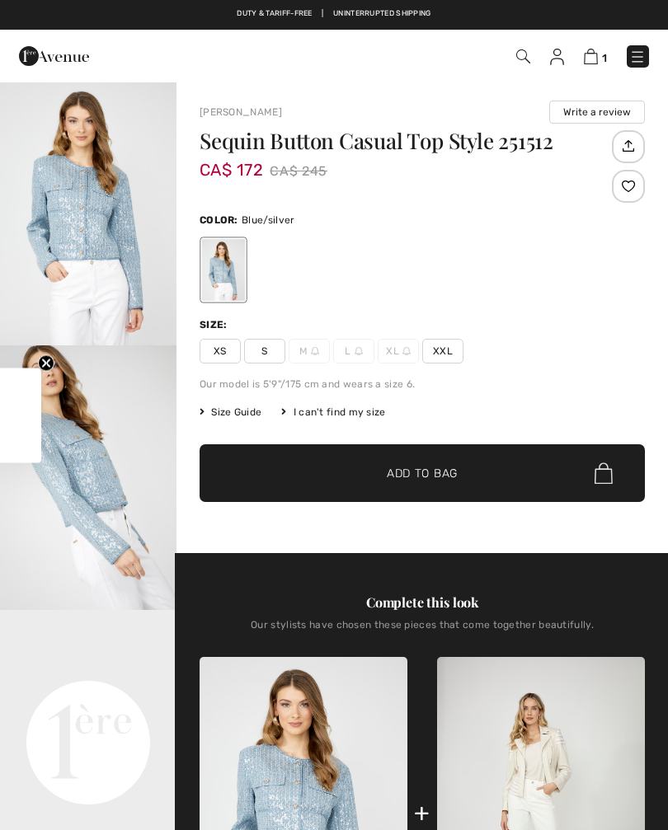
checkbox input "true"
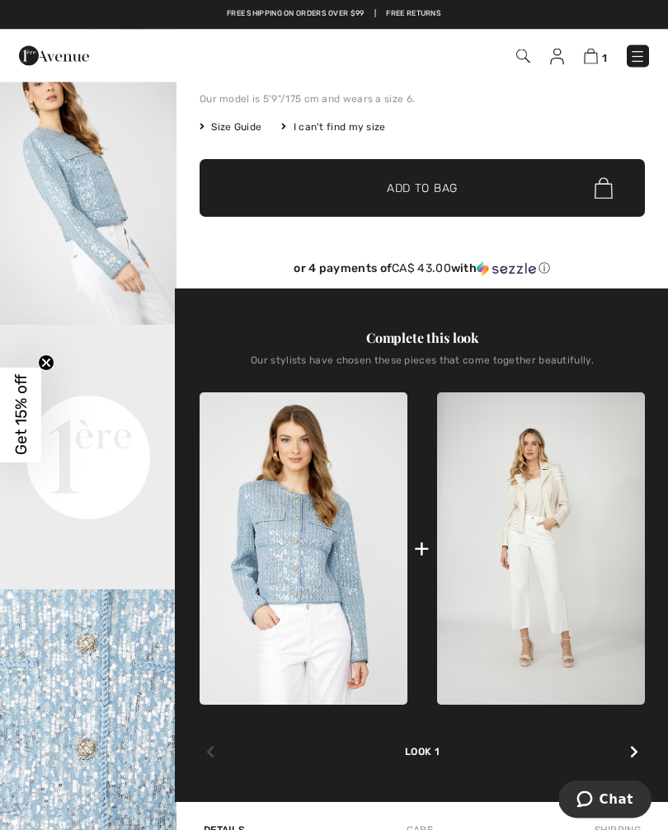
scroll to position [109, 0]
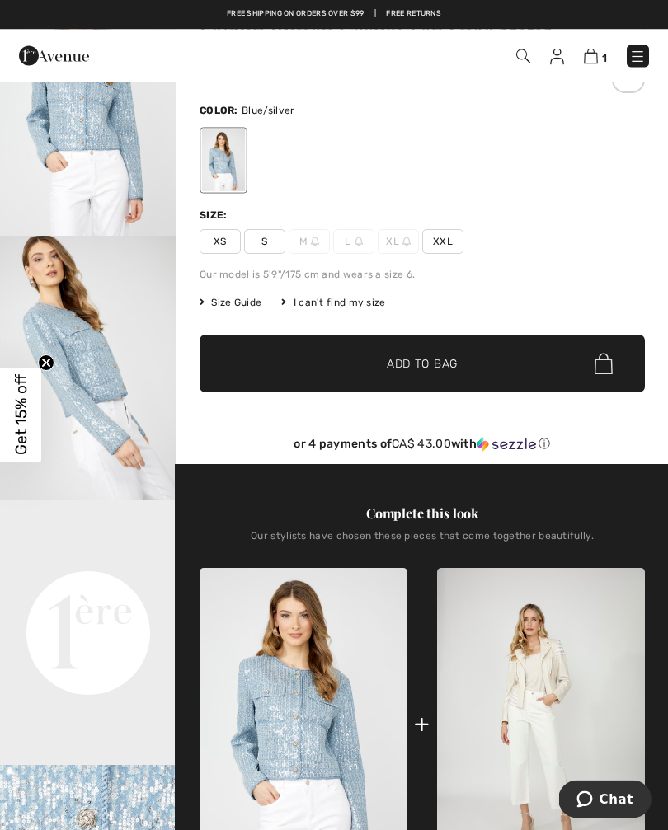
click at [110, 153] on img "1 / 5" at bounding box center [88, 104] width 176 height 265
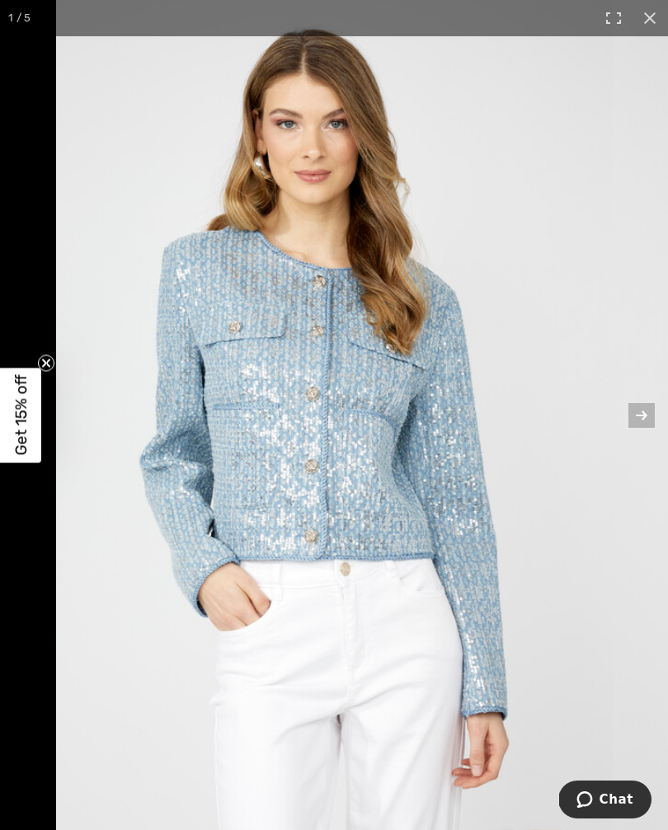
scroll to position [1, 0]
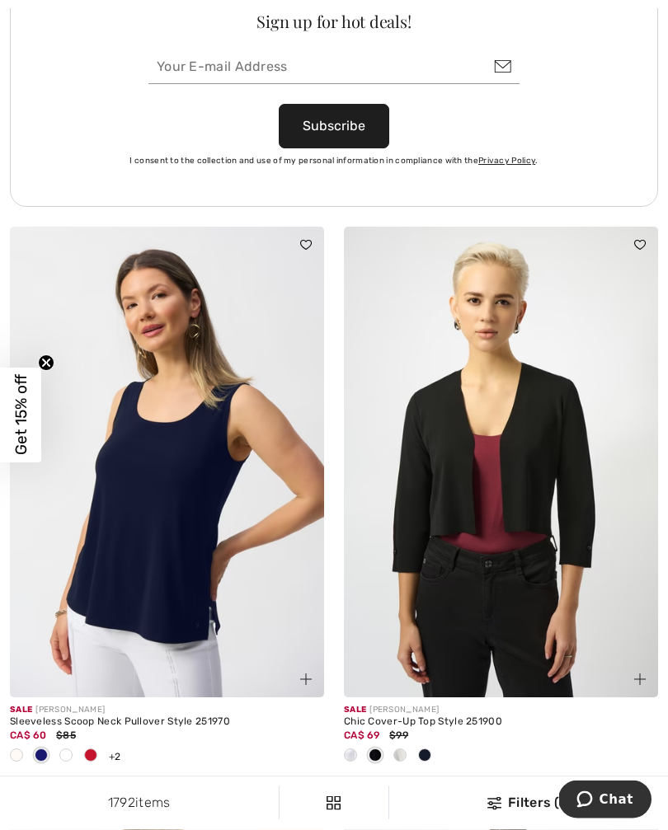
scroll to position [6778, 0]
click at [68, 748] on span at bounding box center [65, 754] width 13 height 13
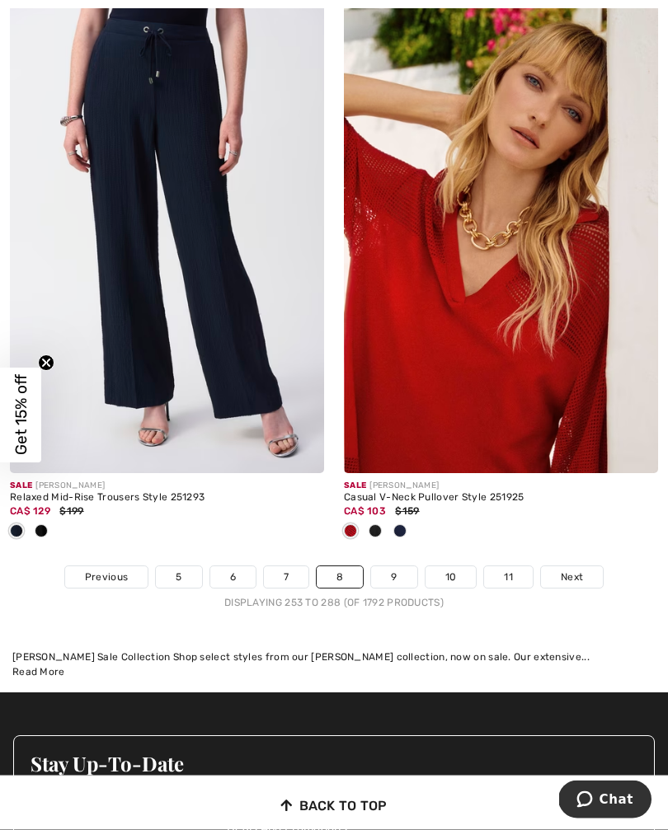
scroll to position [9819, 0]
click at [574, 570] on span "Next" at bounding box center [572, 577] width 22 height 15
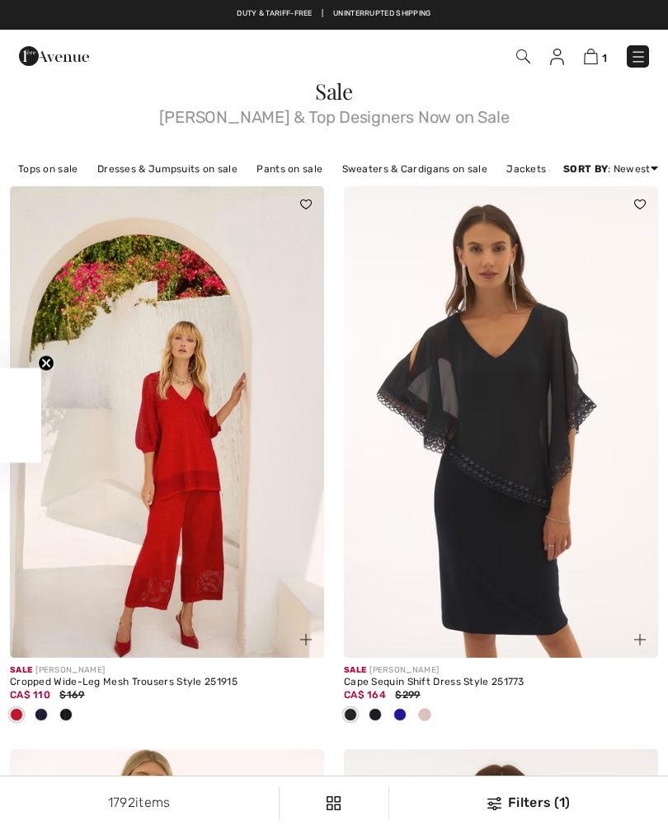
checkbox input "true"
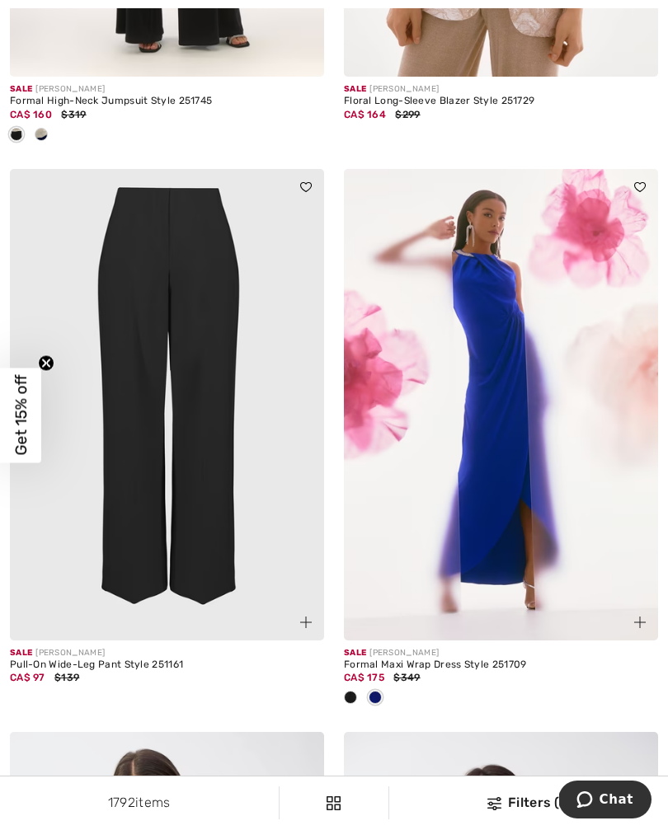
scroll to position [9426, 0]
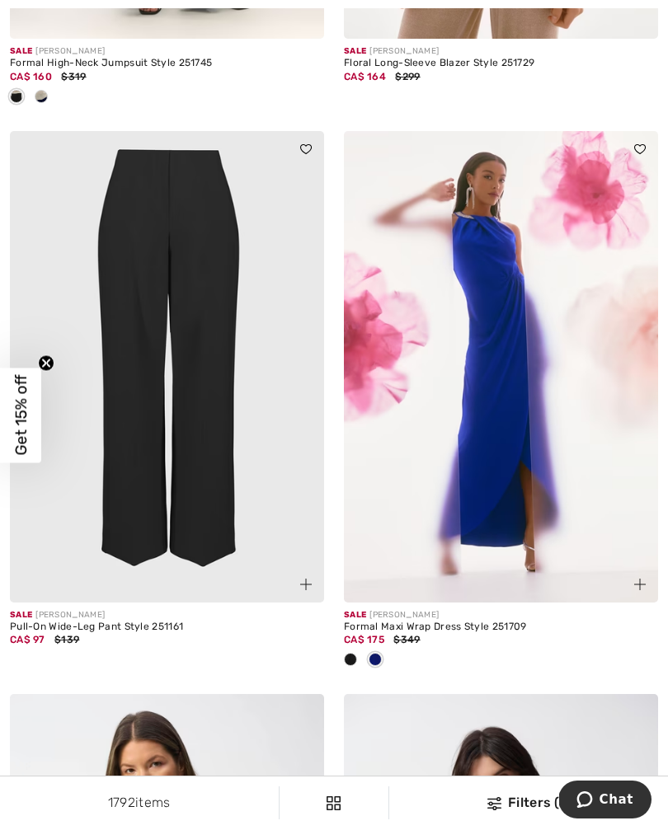
click at [209, 475] on img at bounding box center [167, 366] width 314 height 471
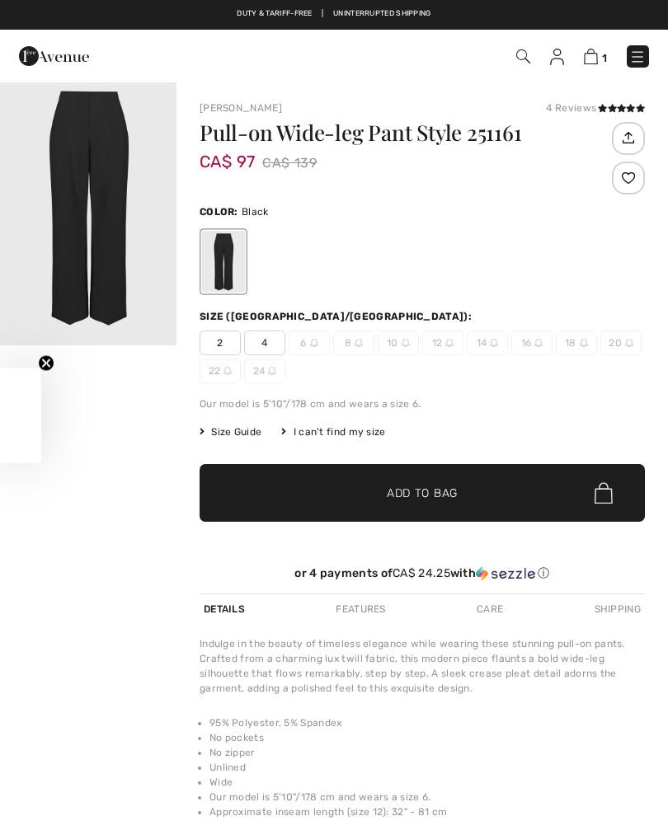
checkbox input "true"
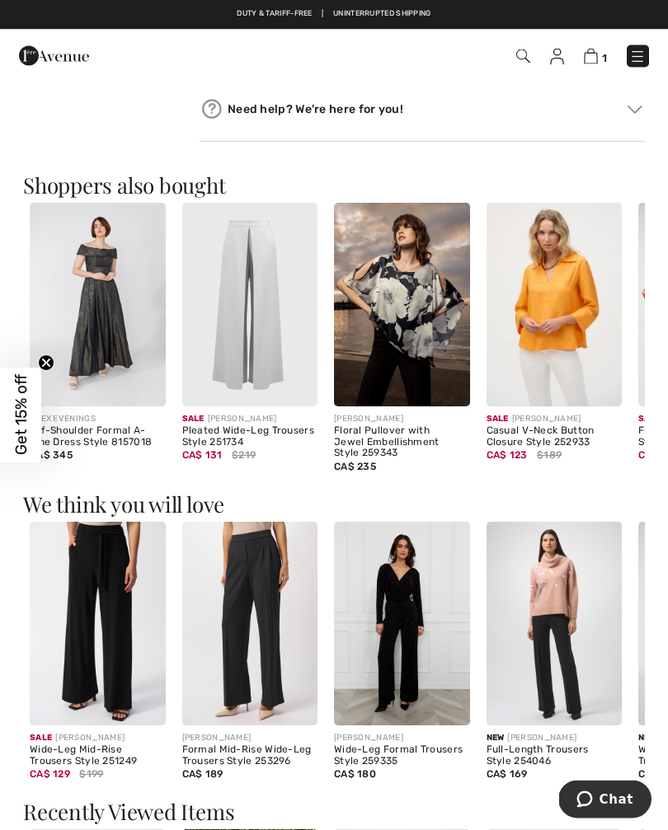
scroll to position [803, 0]
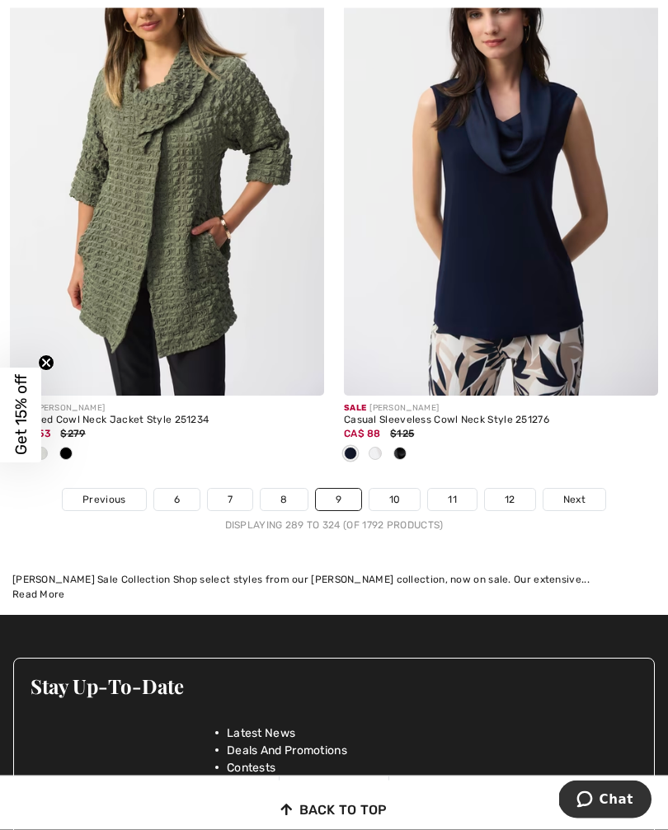
scroll to position [10244, 0]
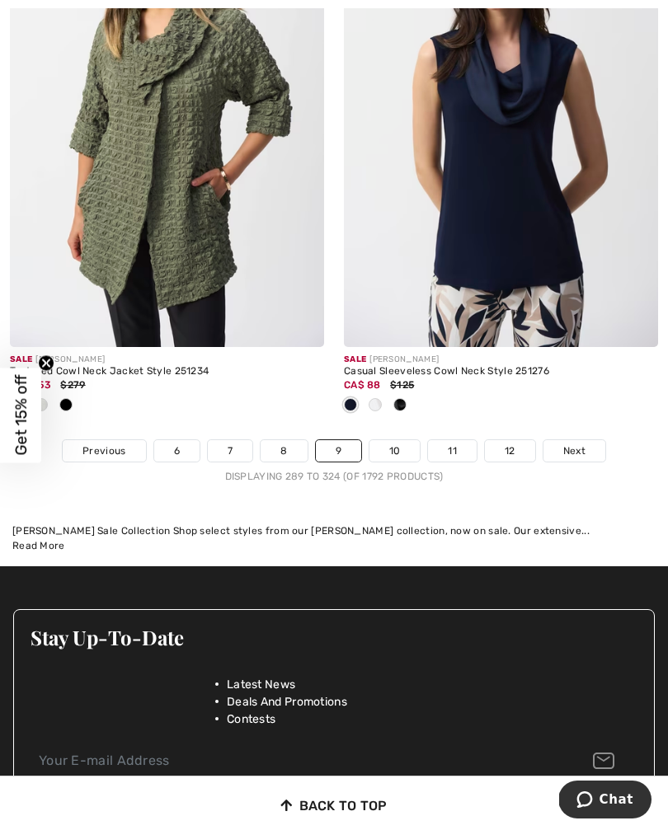
click at [572, 443] on span "Next" at bounding box center [574, 450] width 22 height 15
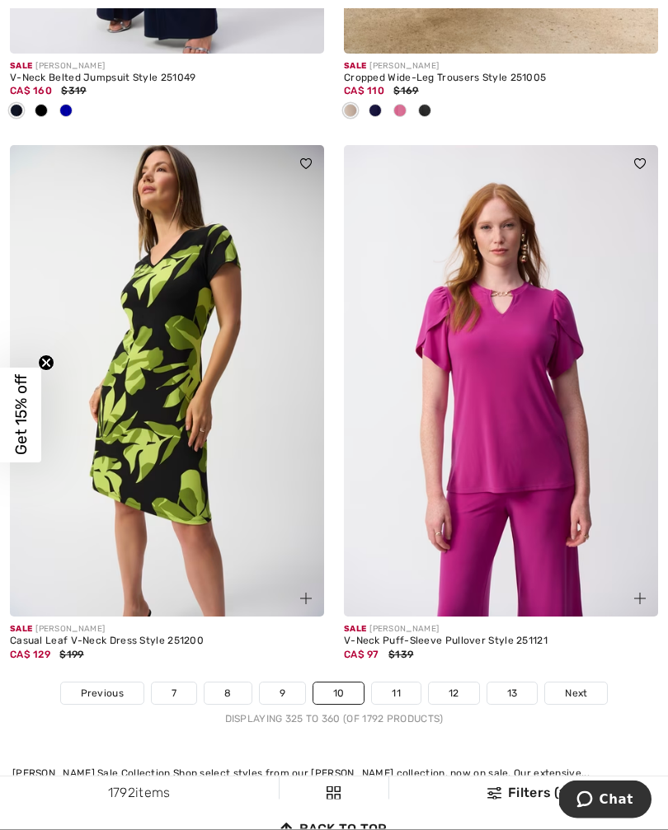
scroll to position [10006, 0]
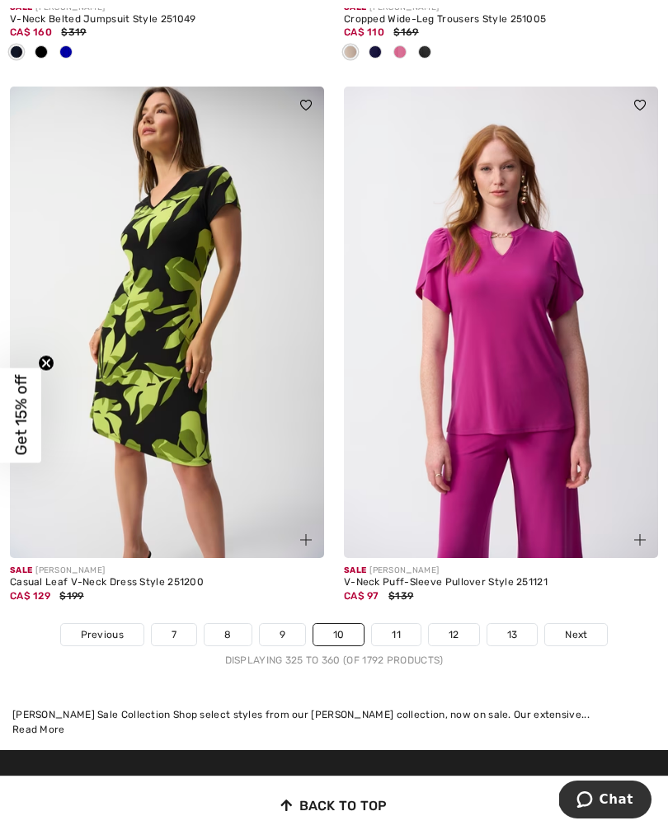
click at [579, 628] on span "Next" at bounding box center [576, 634] width 22 height 15
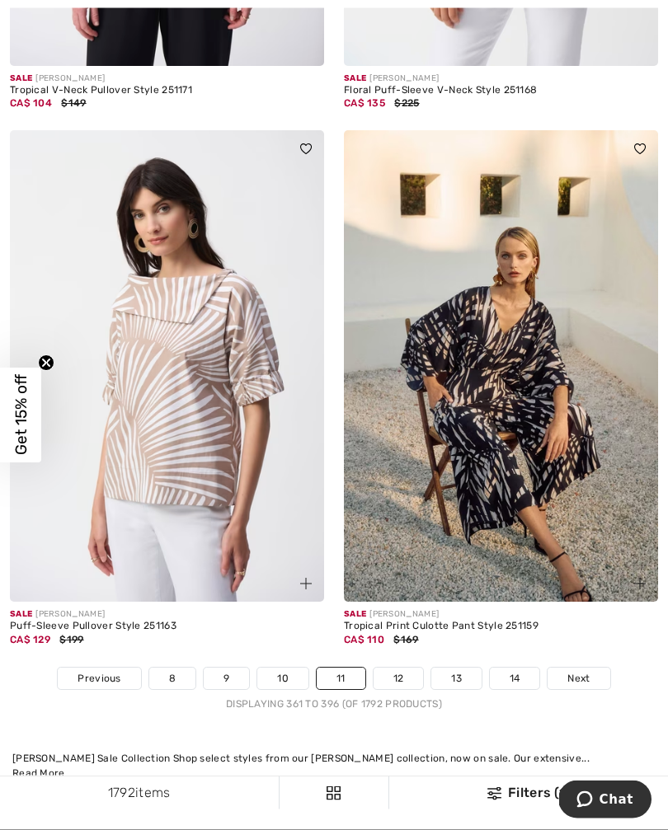
scroll to position [9677, 0]
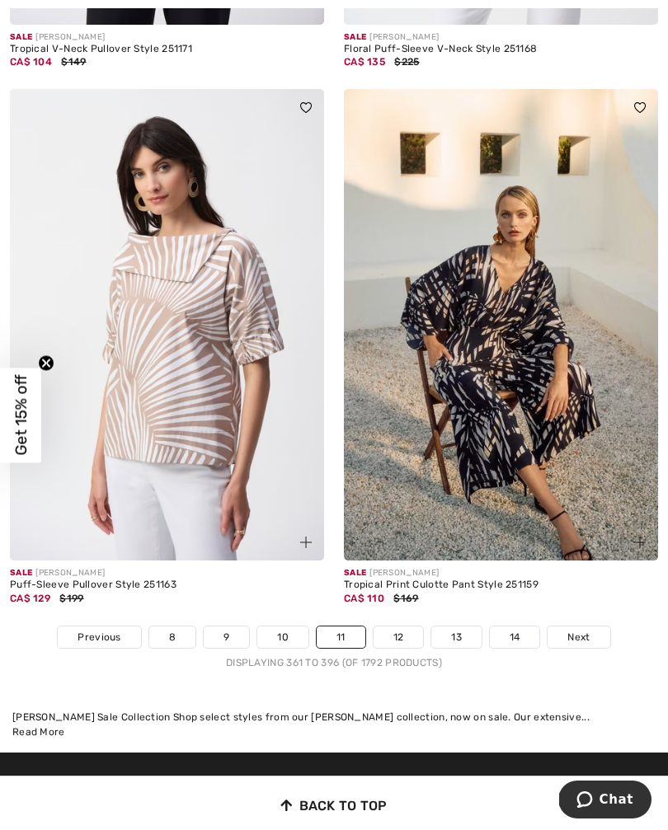
click at [579, 635] on link "Next" at bounding box center [578, 636] width 62 height 21
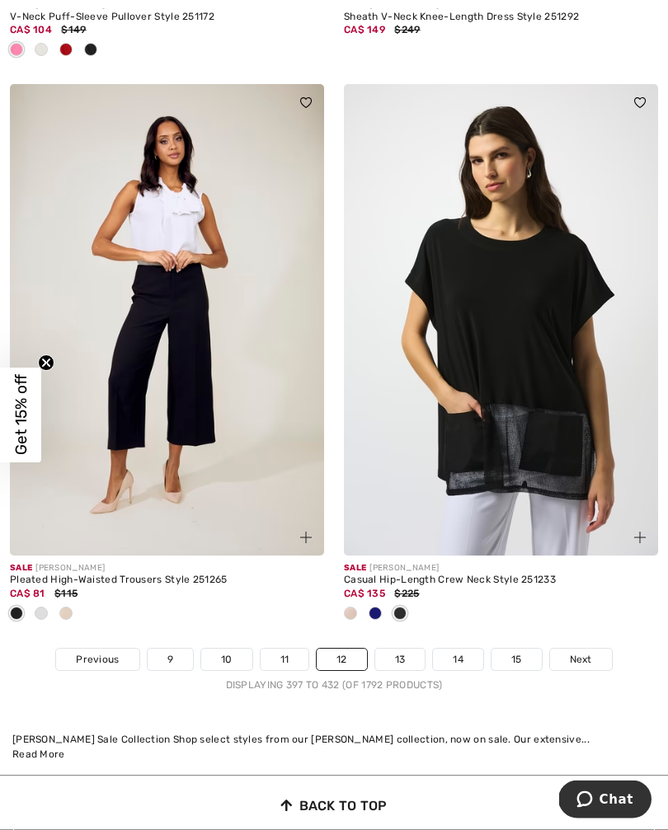
scroll to position [9820, 0]
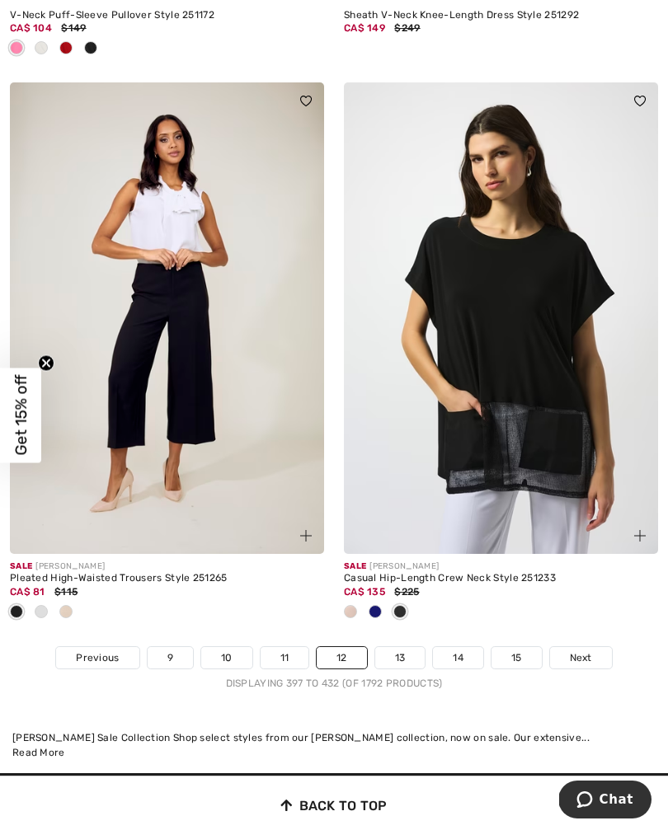
click at [584, 650] on span "Next" at bounding box center [581, 657] width 22 height 15
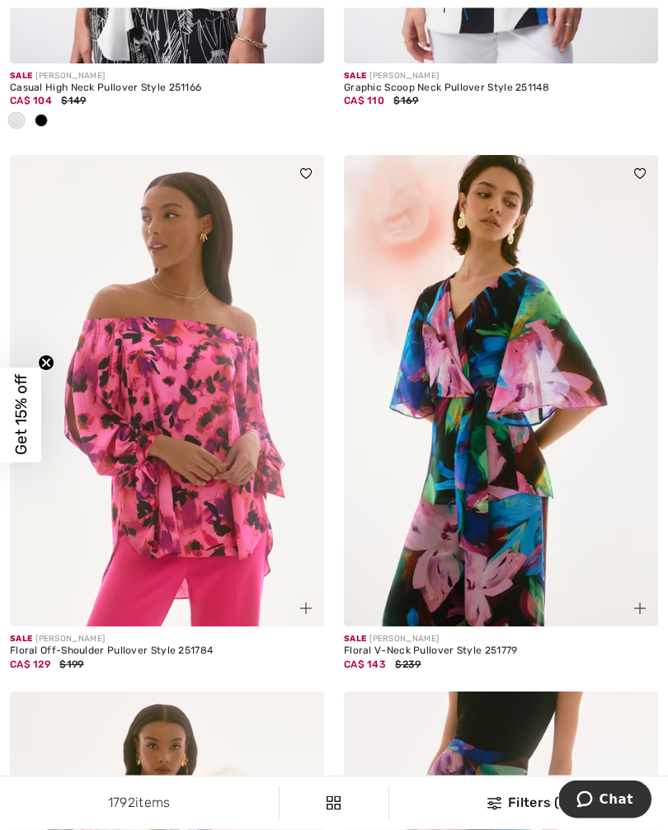
scroll to position [594, 0]
click at [225, 464] on img at bounding box center [167, 390] width 314 height 471
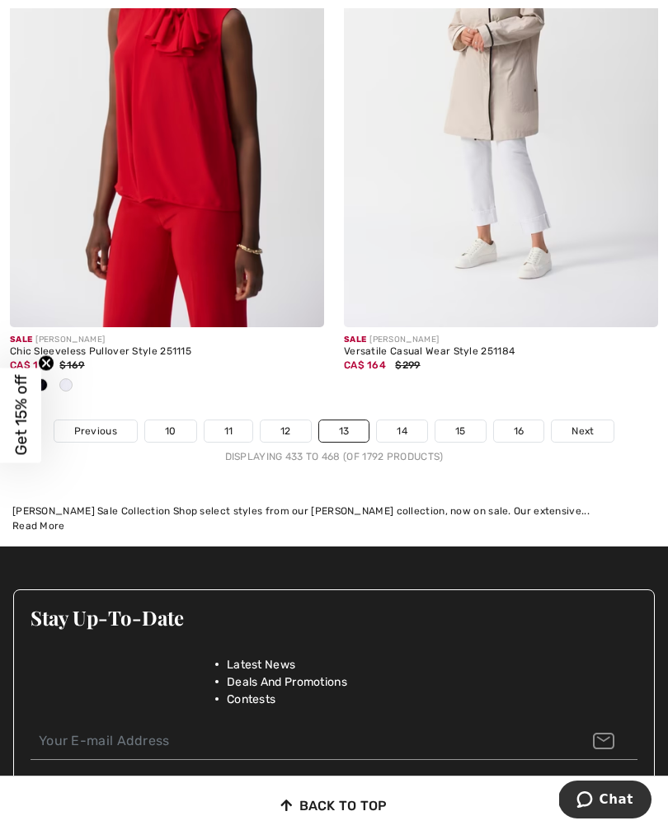
scroll to position [10091, 0]
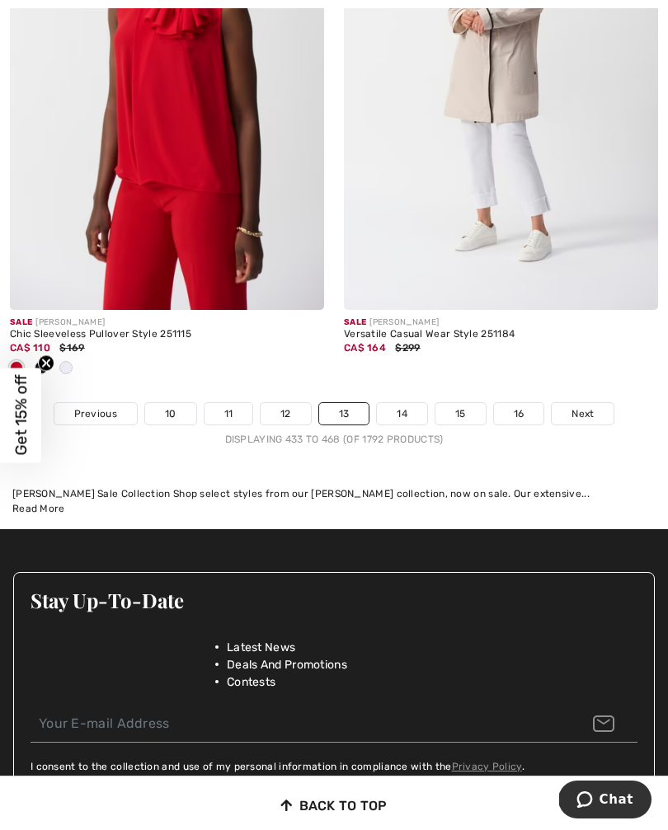
click at [584, 406] on span "Next" at bounding box center [582, 413] width 22 height 15
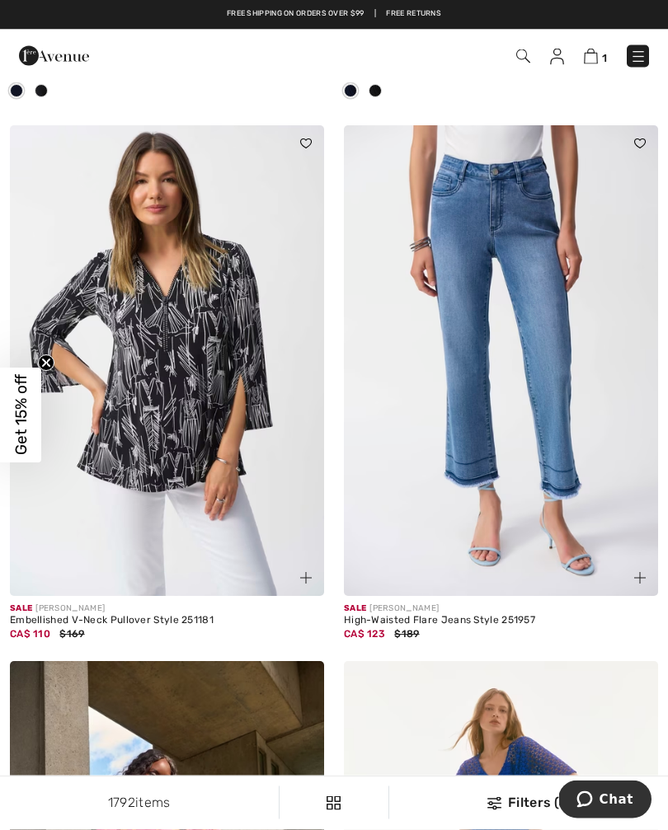
scroll to position [8801, 0]
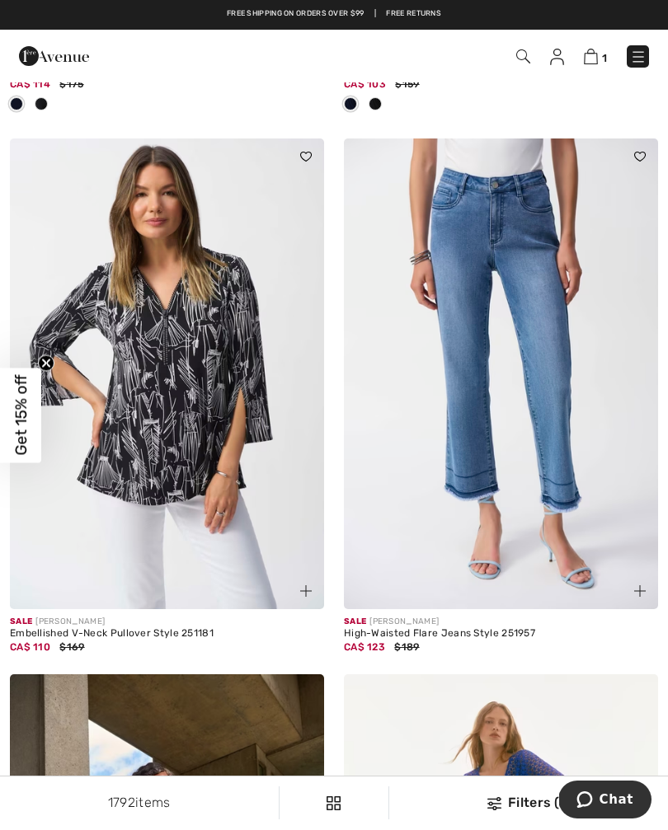
click at [570, 428] on img at bounding box center [501, 373] width 314 height 471
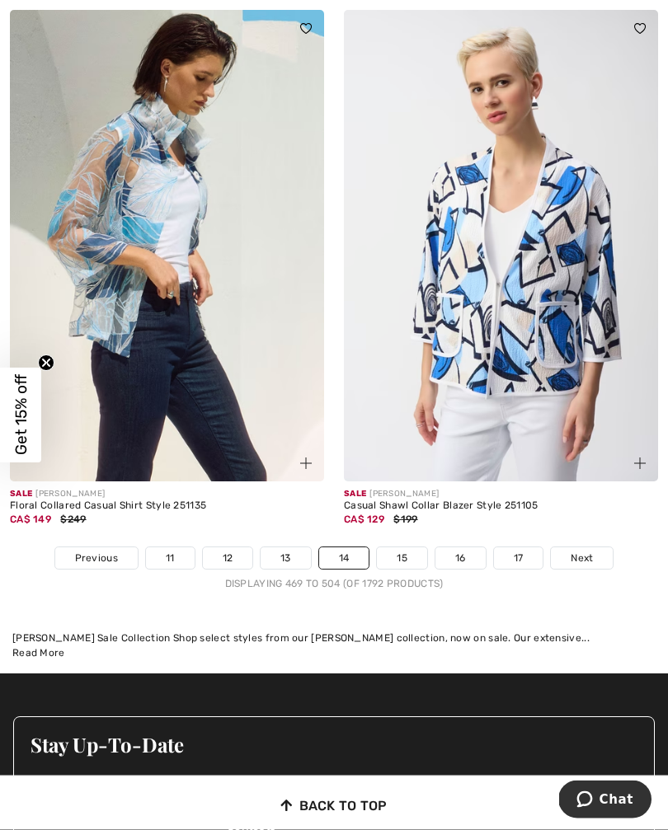
scroll to position [10030, 0]
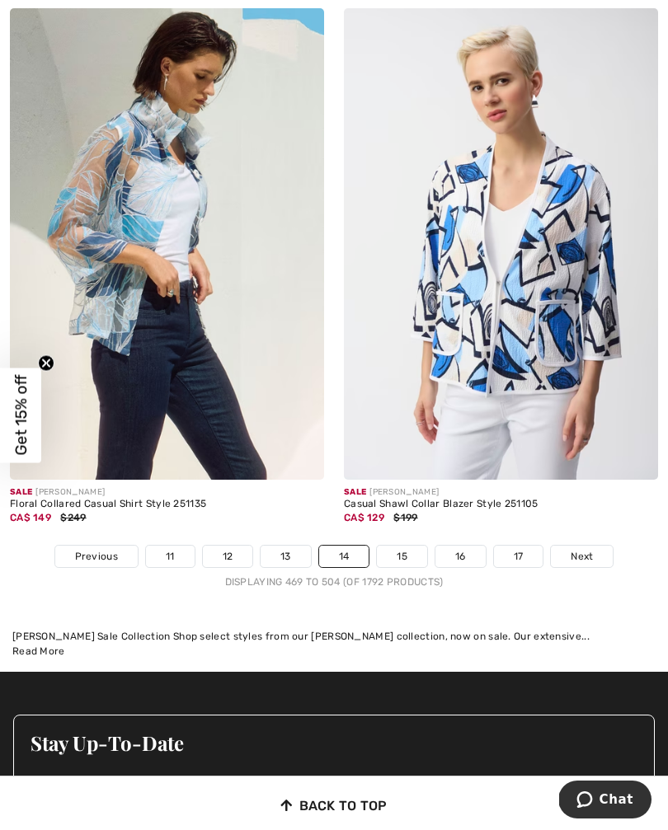
click at [591, 549] on span "Next" at bounding box center [581, 556] width 22 height 15
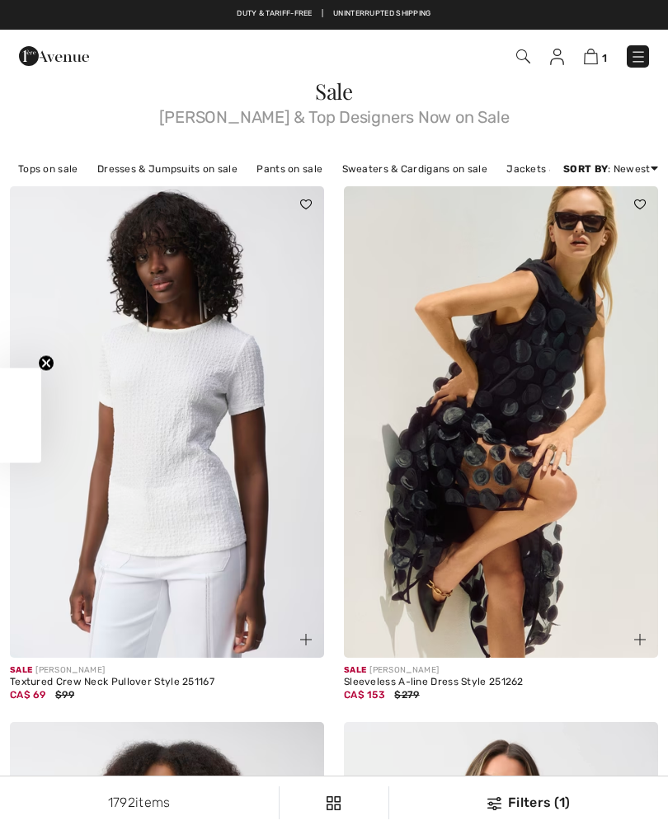
checkbox input "true"
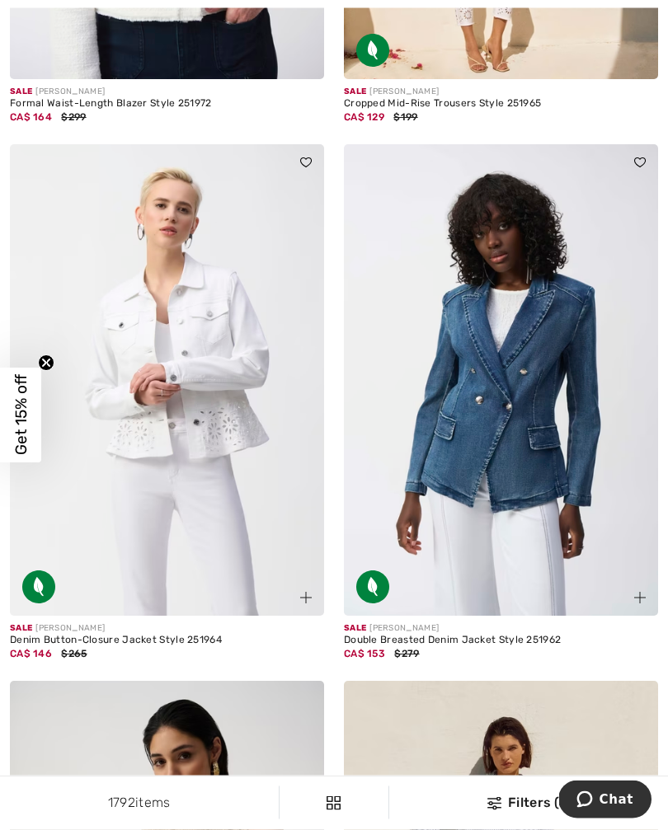
scroll to position [3961, 0]
click at [587, 508] on img at bounding box center [501, 379] width 314 height 471
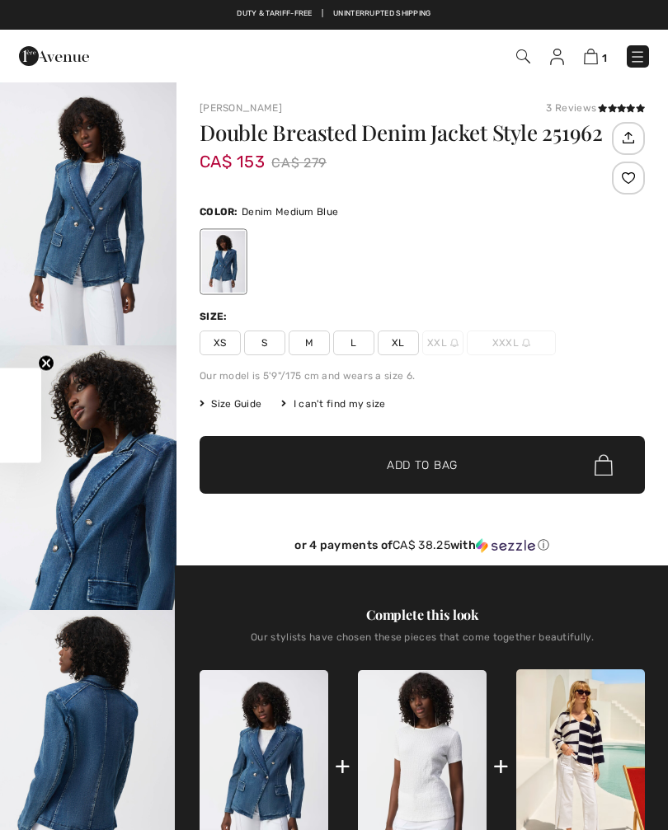
checkbox input "true"
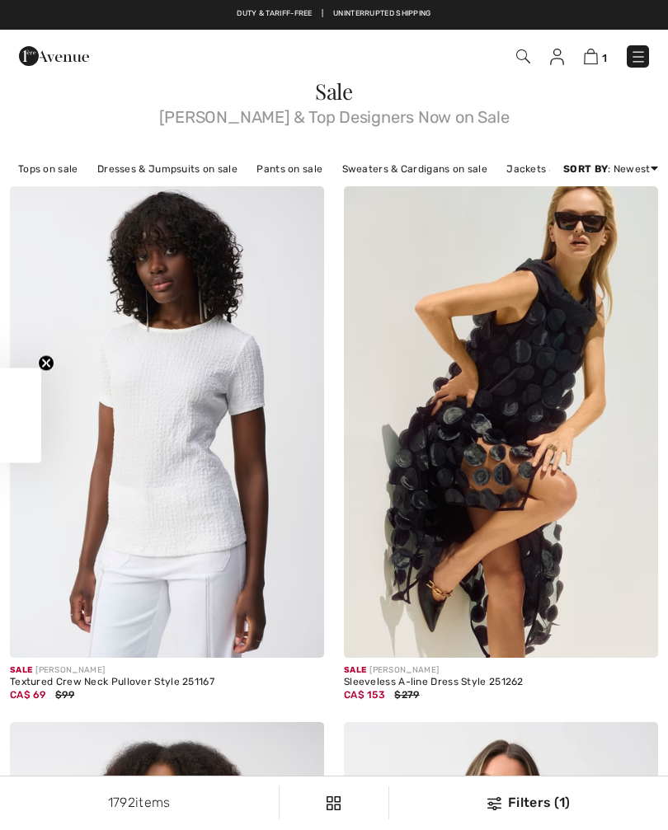
checkbox input "true"
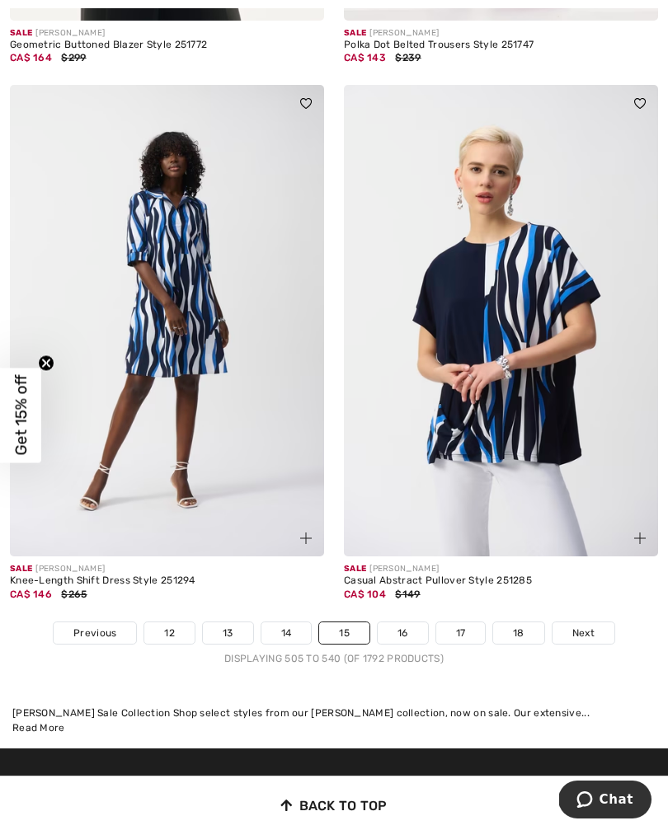
scroll to position [9713, 0]
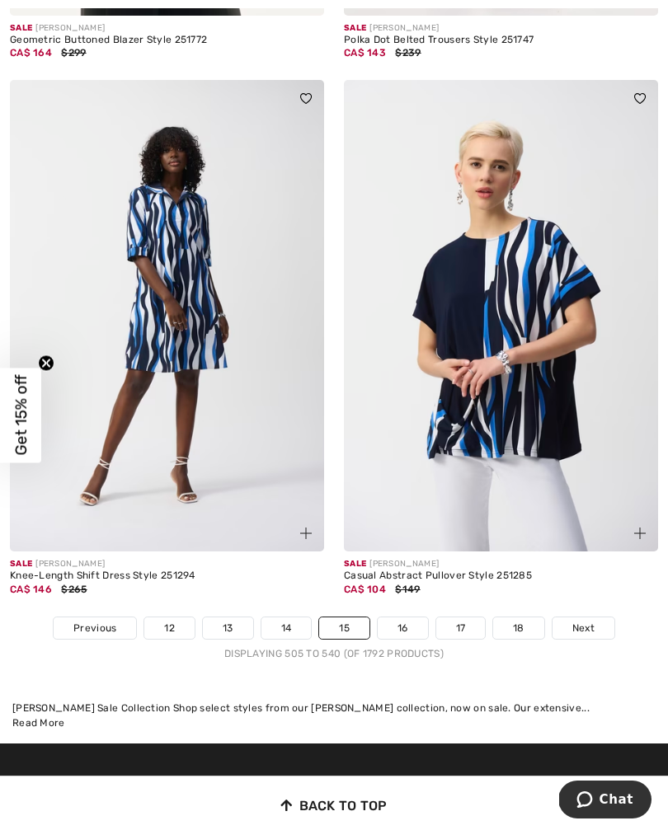
click at [587, 622] on span "Next" at bounding box center [583, 628] width 22 height 15
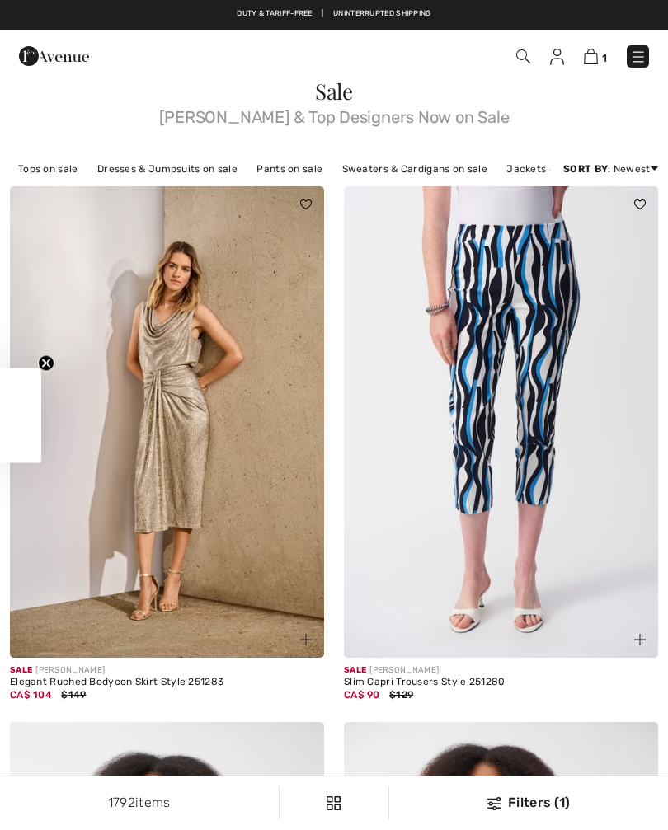
checkbox input "true"
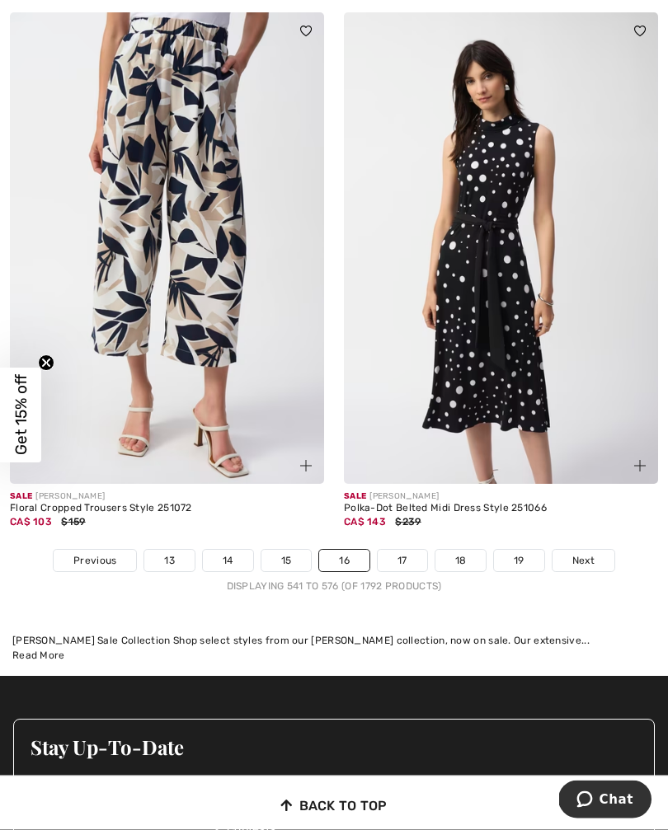
scroll to position [9699, 0]
click at [589, 553] on span "Next" at bounding box center [583, 560] width 22 height 15
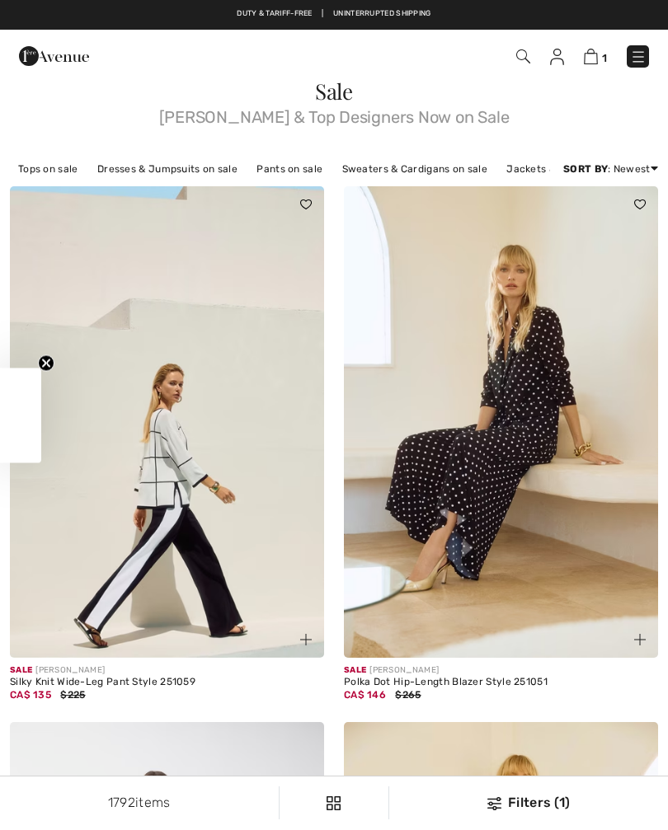
checkbox input "true"
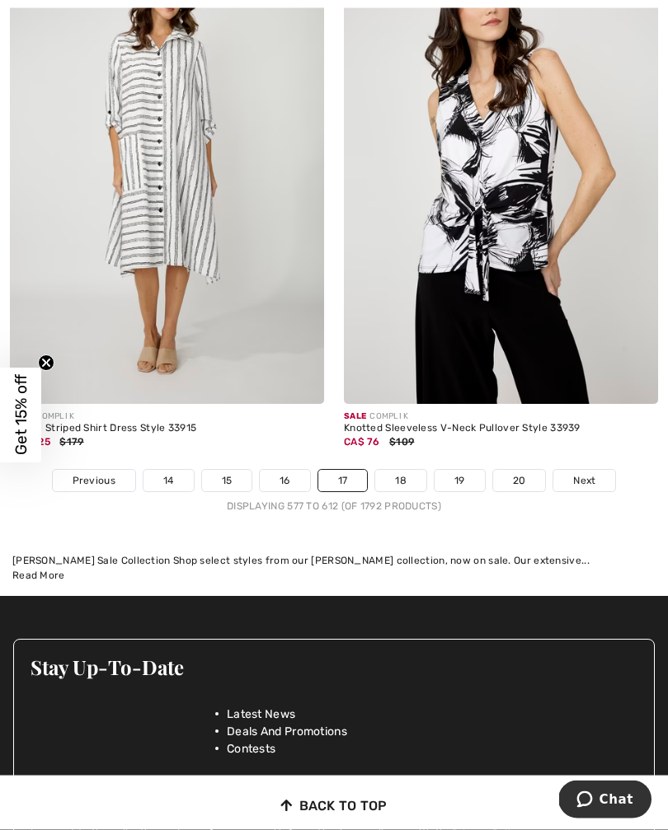
scroll to position [9942, 0]
click at [590, 473] on span "Next" at bounding box center [584, 480] width 22 height 15
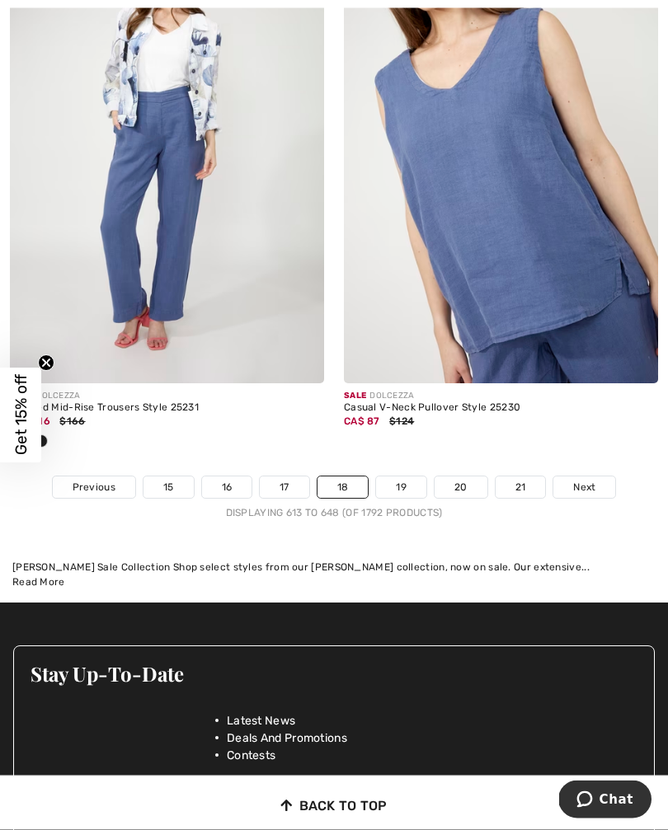
scroll to position [9869, 0]
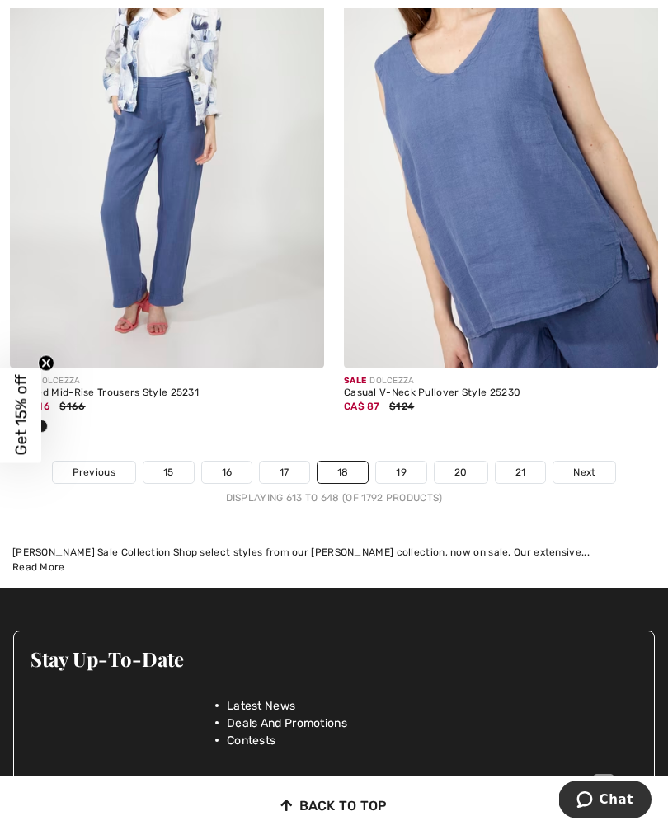
click at [583, 465] on span "Next" at bounding box center [584, 472] width 22 height 15
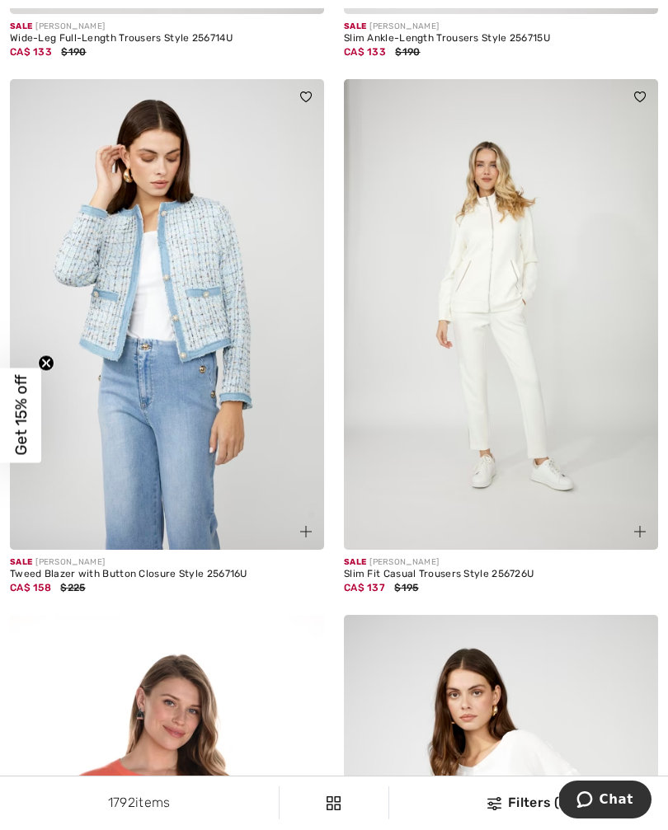
scroll to position [1241, 0]
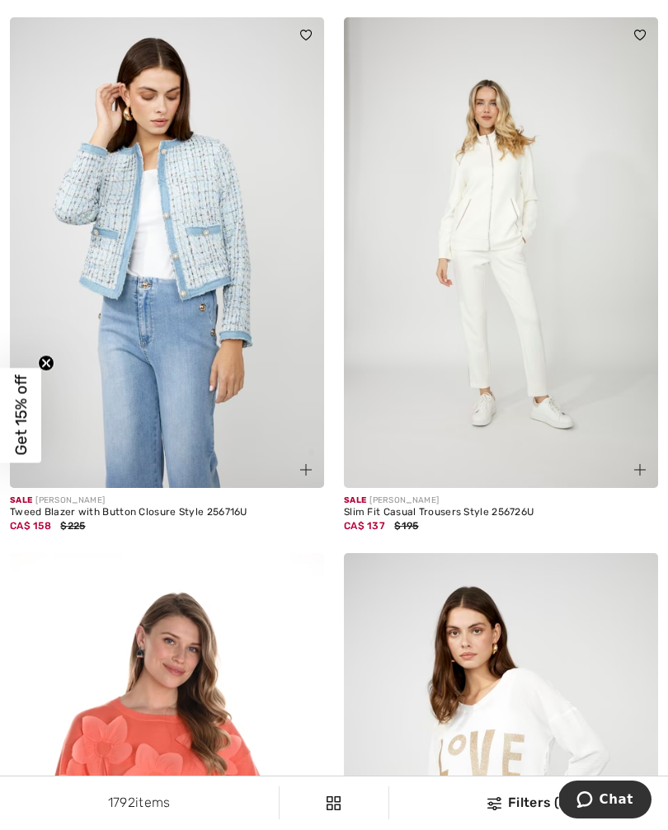
click at [378, 829] on div "1792 items Filters (1) ✖ Clear View Results 1792" at bounding box center [334, 802] width 668 height 53
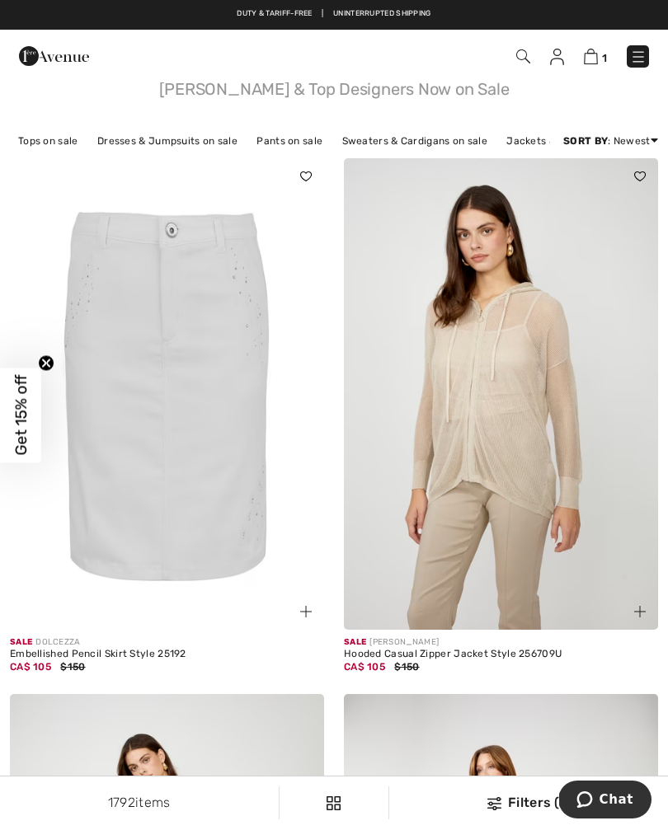
scroll to position [0, 0]
